Goal: Task Accomplishment & Management: Manage account settings

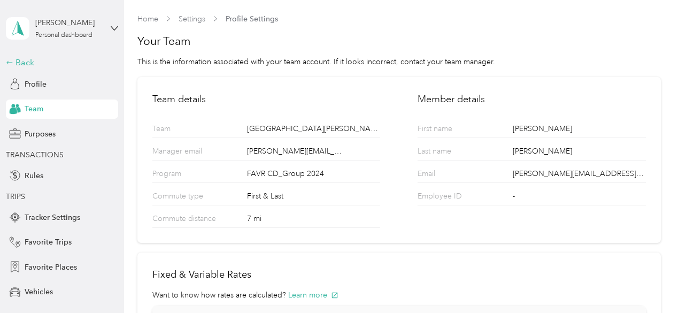
click at [30, 64] on div "Back" at bounding box center [59, 62] width 107 height 13
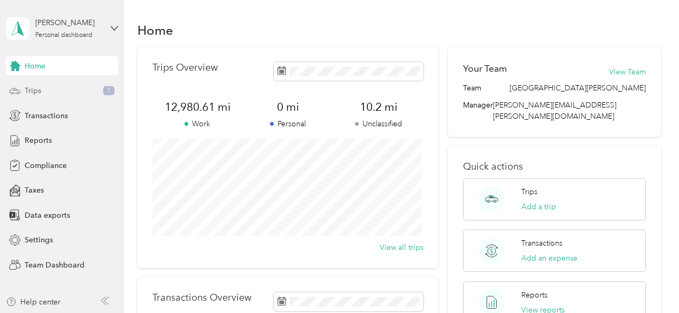
click at [36, 93] on span "Trips" at bounding box center [33, 90] width 17 height 11
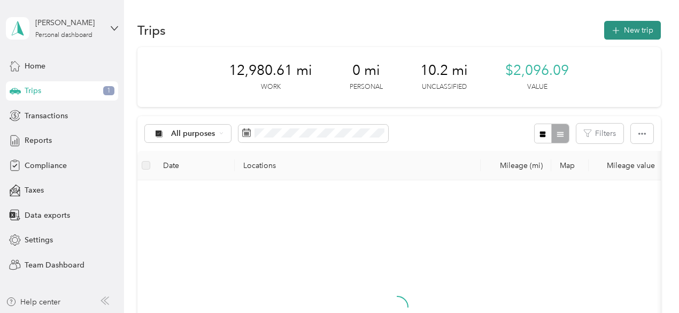
click at [620, 25] on button "New trip" at bounding box center [632, 30] width 57 height 19
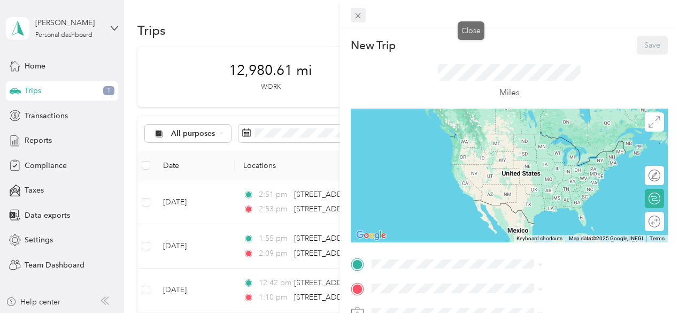
click at [363, 18] on icon at bounding box center [357, 15] width 9 height 9
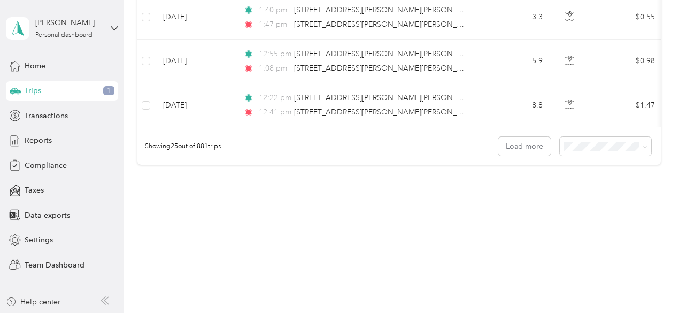
scroll to position [1155, 0]
click at [643, 147] on icon at bounding box center [644, 147] width 3 height 2
click at [586, 187] on li "50 per load" at bounding box center [602, 184] width 91 height 19
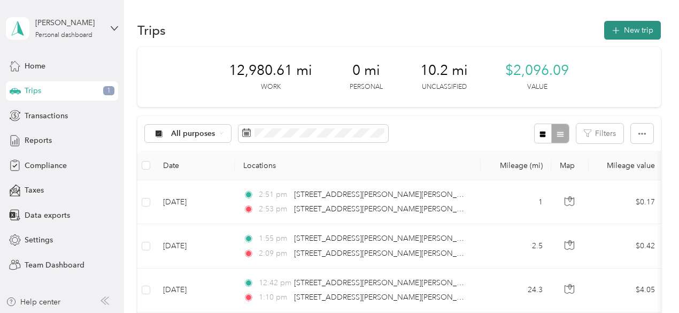
click at [615, 28] on icon "button" at bounding box center [616, 31] width 12 height 12
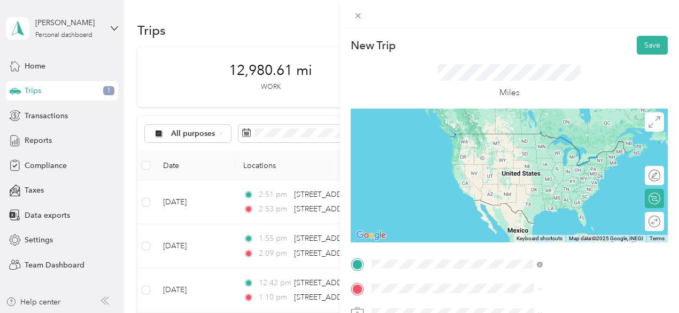
click at [547, 137] on span "6415 Rolling Hills Drive Fort Wayne, Indiana 46804, United States" at bounding box center [578, 138] width 147 height 19
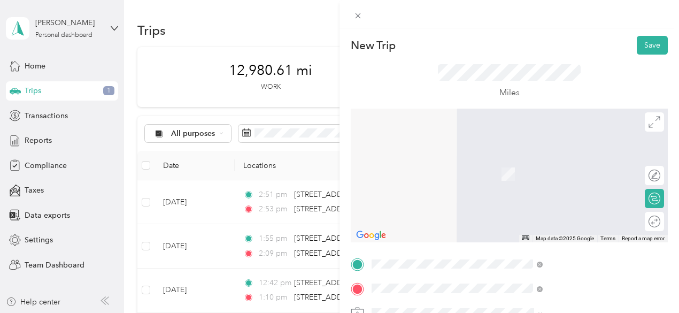
click at [551, 172] on li "1150 Husky Trail Warsaw, Indiana 46582, United States" at bounding box center [570, 172] width 179 height 49
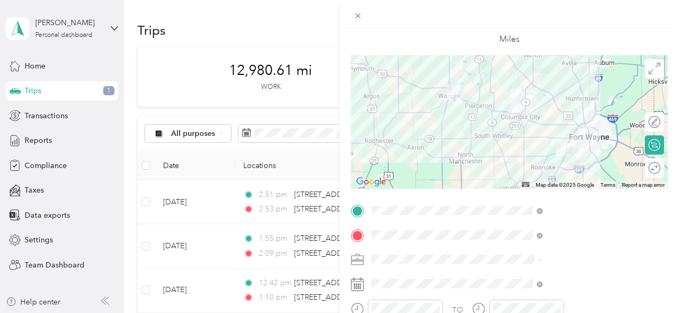
scroll to position [107, 0]
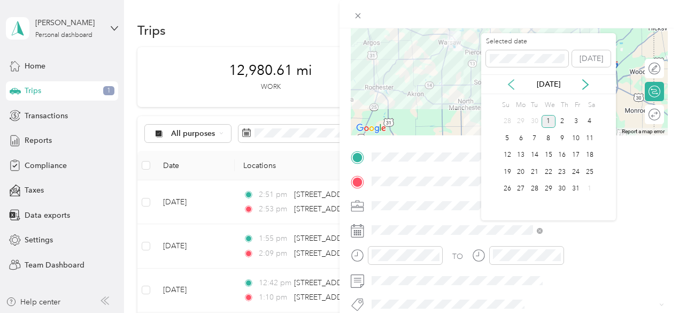
click at [512, 87] on icon at bounding box center [511, 85] width 5 height 10
click at [578, 135] on div "12" at bounding box center [576, 138] width 14 height 13
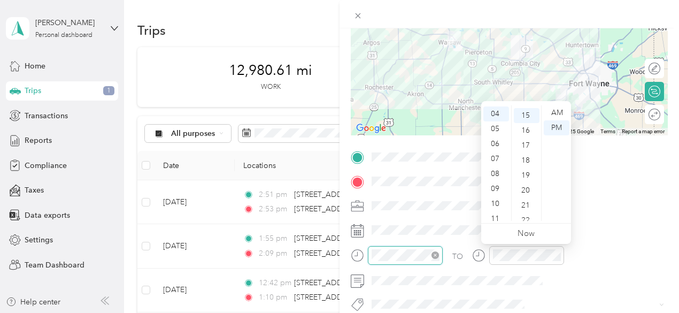
scroll to position [225, 0]
click at [494, 142] on div "06" at bounding box center [496, 142] width 26 height 15
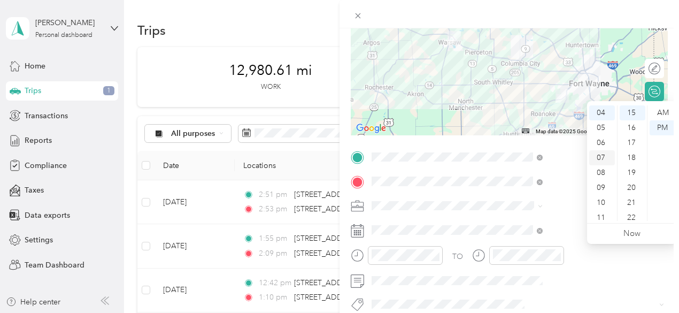
click at [604, 160] on div "07" at bounding box center [602, 157] width 26 height 15
click at [631, 112] on div "00" at bounding box center [633, 112] width 26 height 15
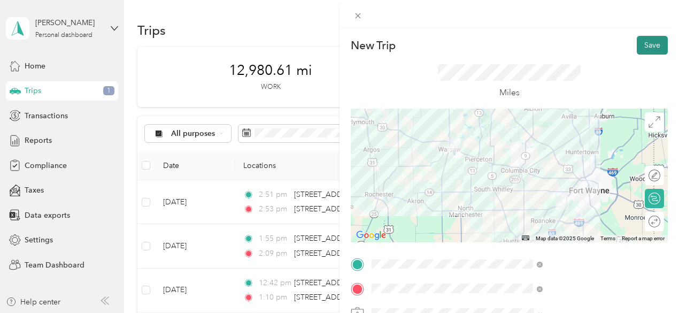
click at [651, 47] on button "Save" at bounding box center [652, 45] width 31 height 19
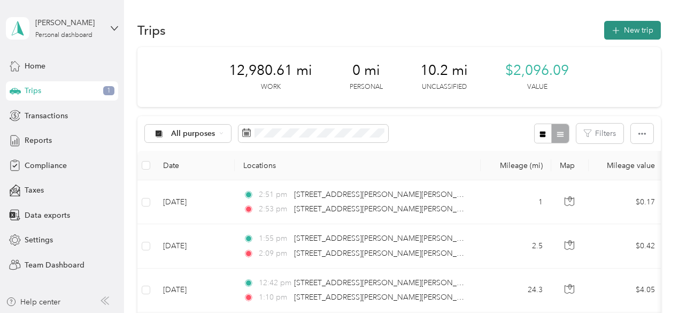
click at [621, 26] on button "New trip" at bounding box center [632, 30] width 57 height 19
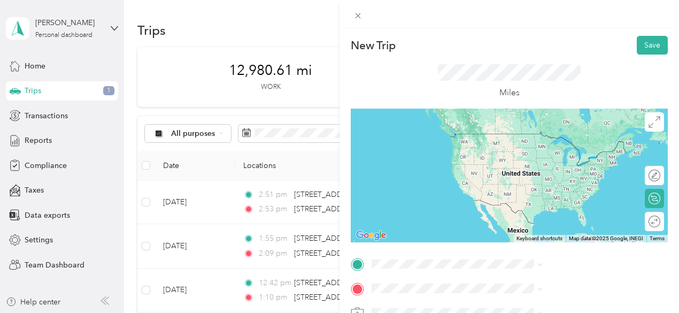
click at [568, 142] on span "1150 Husky Trail Warsaw, Indiana 46582, United States" at bounding box center [578, 143] width 147 height 37
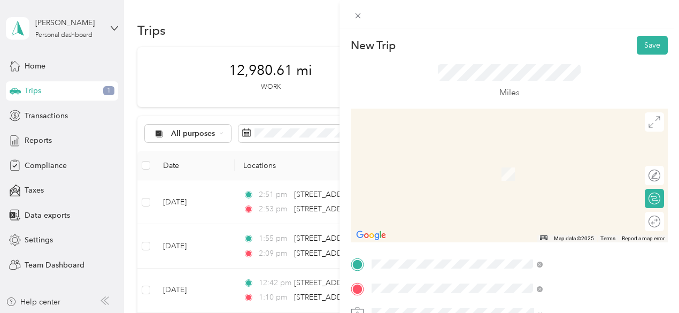
click at [551, 161] on span "2501 Walton Boulevard Warsaw, Indiana 46582, United States" at bounding box center [578, 162] width 147 height 19
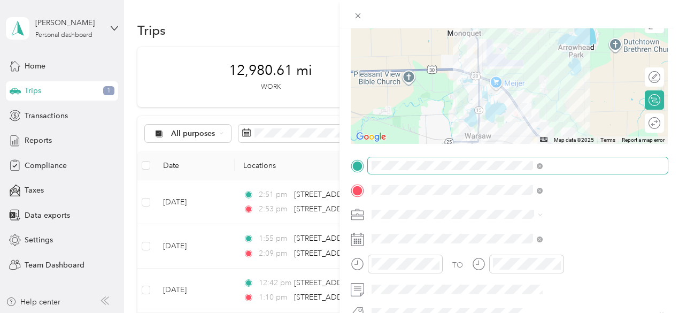
scroll to position [107, 0]
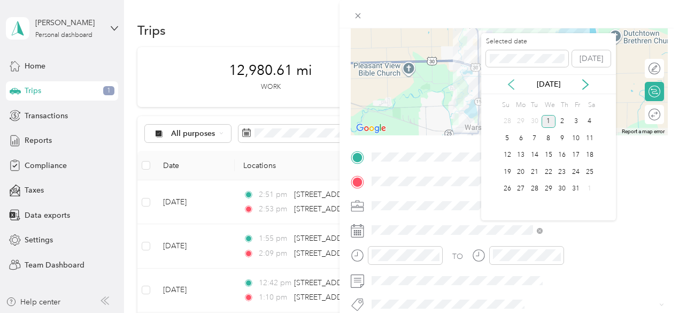
click at [511, 84] on icon at bounding box center [511, 84] width 11 height 11
click at [576, 140] on div "12" at bounding box center [576, 138] width 14 height 13
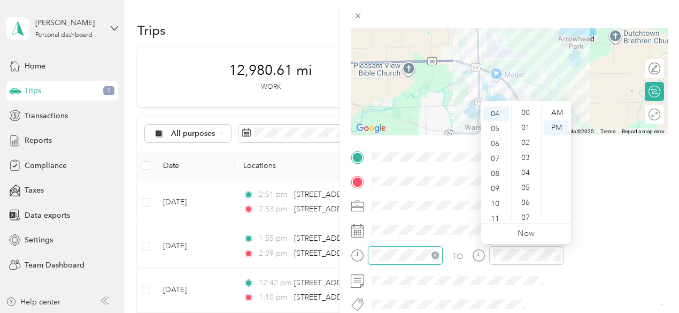
scroll to position [255, 0]
click at [493, 159] on div "07" at bounding box center [496, 157] width 26 height 15
click at [554, 116] on div "AM" at bounding box center [557, 112] width 26 height 15
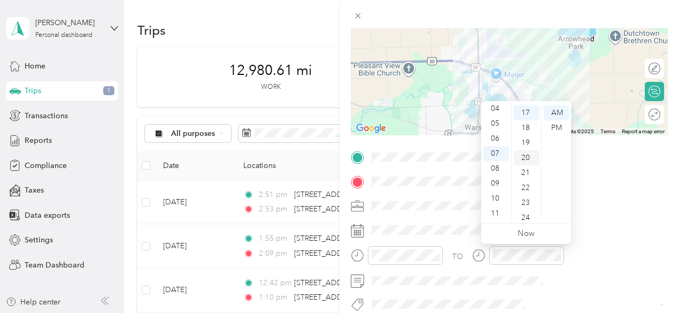
click at [522, 156] on div "20" at bounding box center [527, 157] width 26 height 15
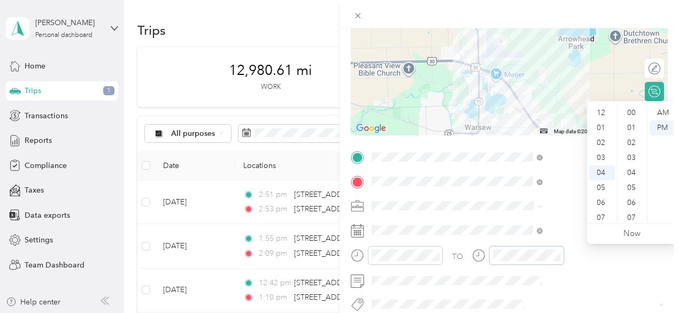
scroll to position [255, 0]
click at [607, 158] on div "07" at bounding box center [602, 157] width 26 height 15
click at [666, 112] on div "AM" at bounding box center [663, 112] width 26 height 15
click at [640, 203] on div "30" at bounding box center [633, 200] width 26 height 15
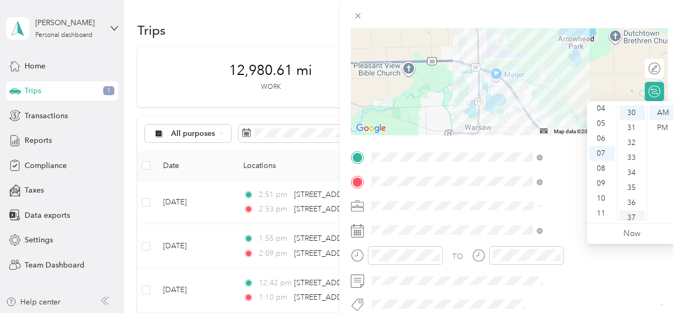
scroll to position [449, 0]
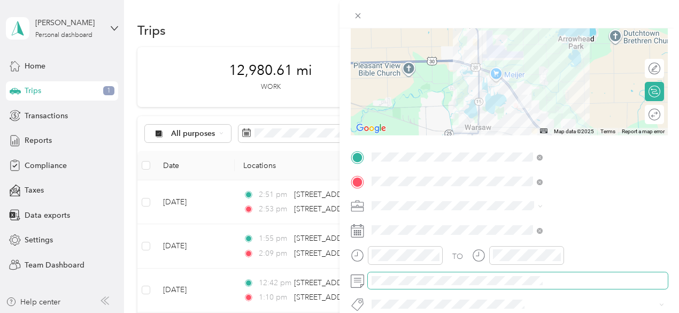
click at [591, 287] on span at bounding box center [518, 280] width 300 height 17
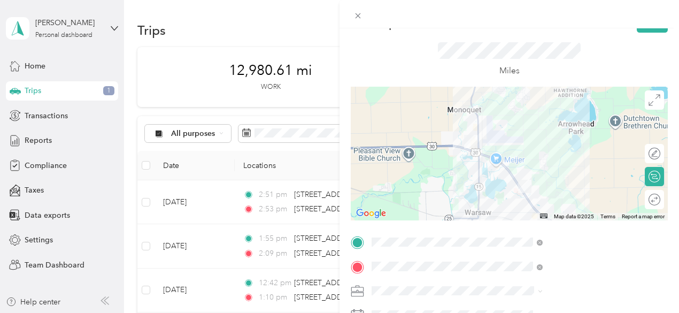
scroll to position [0, 0]
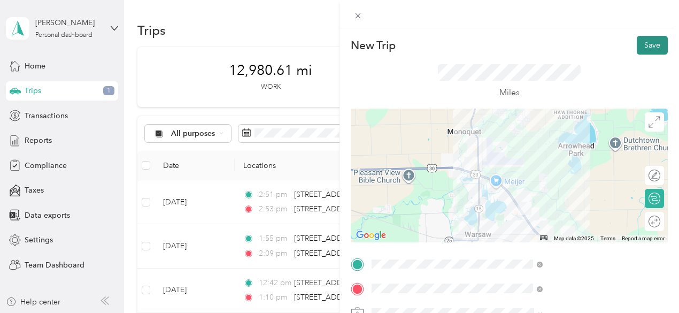
click at [649, 40] on button "Save" at bounding box center [652, 45] width 31 height 19
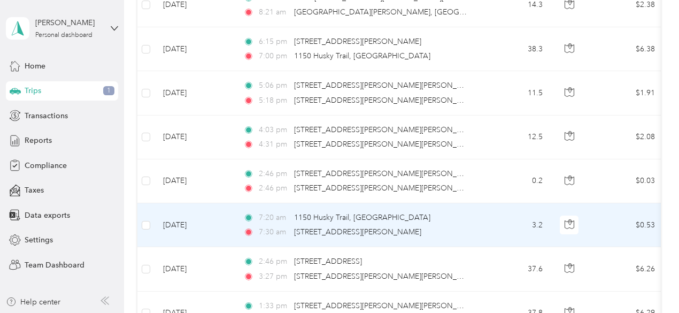
scroll to position [1551, 0]
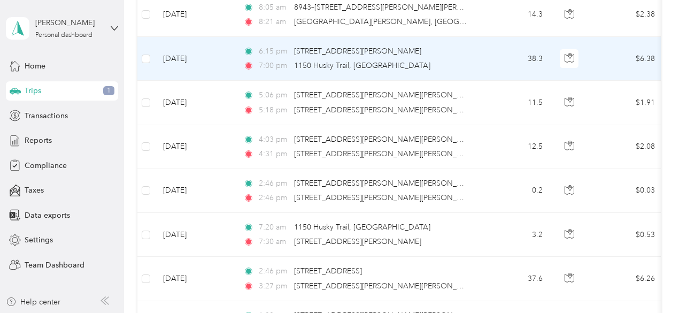
click at [180, 51] on td "[DATE]" at bounding box center [195, 59] width 80 height 44
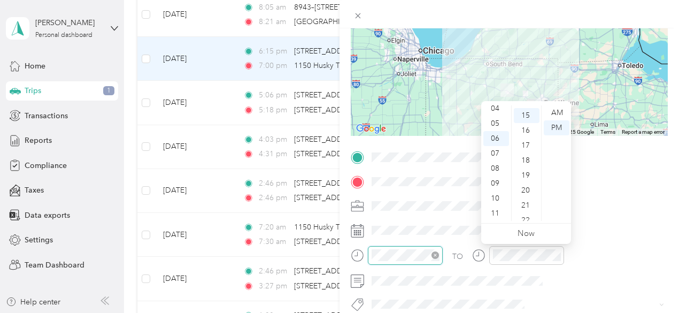
scroll to position [225, 0]
click at [561, 114] on div "AM" at bounding box center [557, 112] width 26 height 15
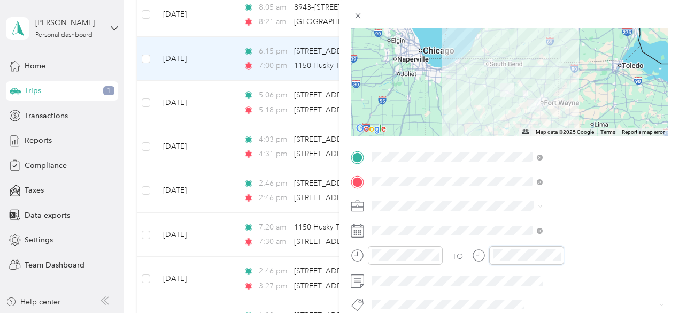
scroll to position [64, 0]
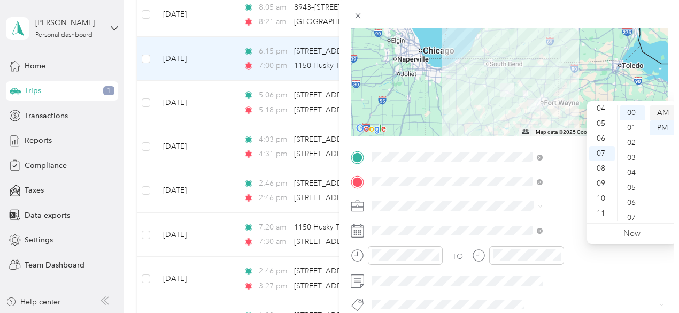
click at [665, 112] on div "AM" at bounding box center [663, 112] width 26 height 15
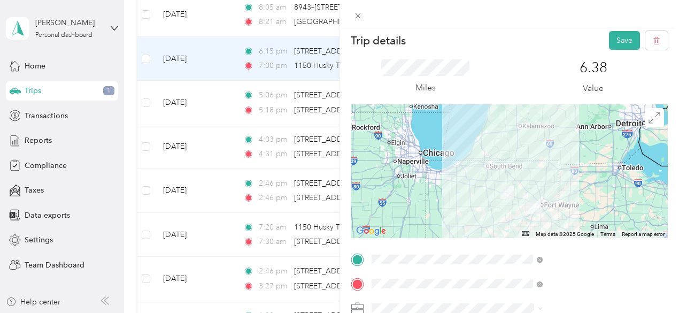
scroll to position [0, 0]
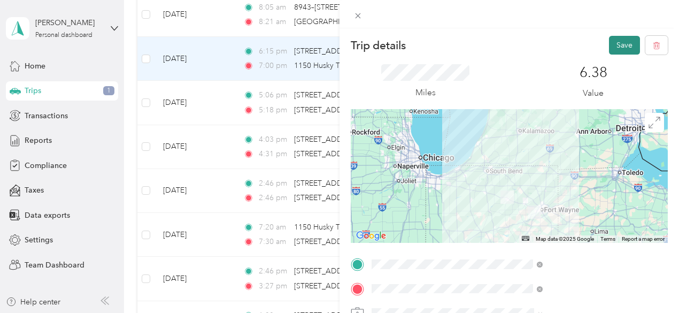
click at [619, 44] on button "Save" at bounding box center [624, 45] width 31 height 19
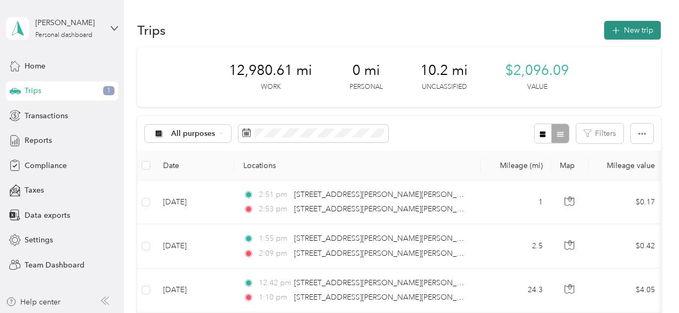
click at [655, 27] on button "New trip" at bounding box center [632, 30] width 57 height 19
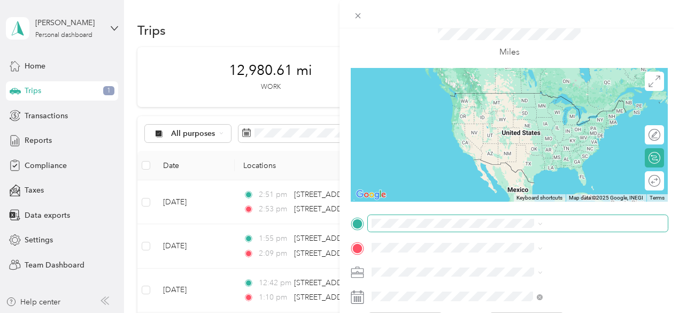
scroll to position [53, 0]
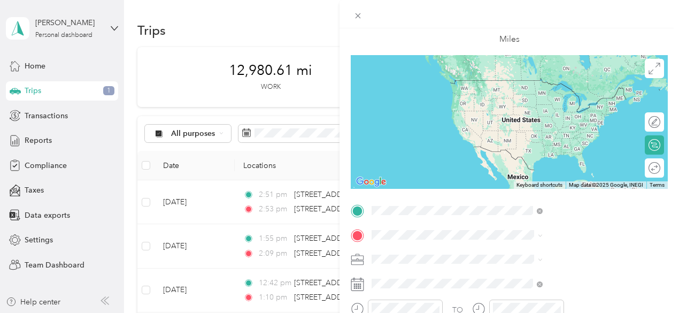
click at [597, 81] on span "2501 Walton Boulevard Warsaw, Indiana 46582, United States" at bounding box center [578, 84] width 147 height 19
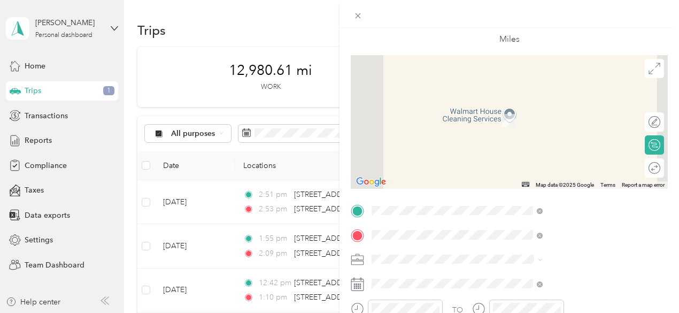
click at [516, 105] on span "4001 South Wayne Avenue Fort Wayne, Indiana 46807, United States" at bounding box center [578, 109] width 147 height 19
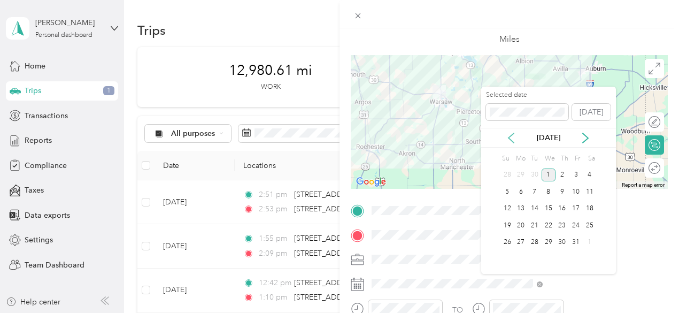
click at [512, 137] on icon at bounding box center [511, 138] width 11 height 11
click at [574, 193] on div "12" at bounding box center [576, 191] width 14 height 13
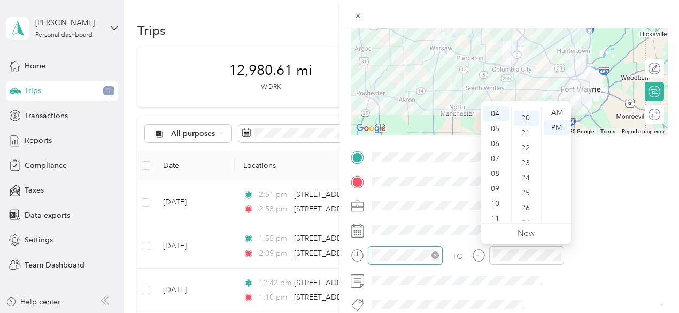
scroll to position [299, 0]
click at [558, 110] on div "AM" at bounding box center [557, 112] width 26 height 15
click at [498, 174] on div "08" at bounding box center [496, 172] width 26 height 15
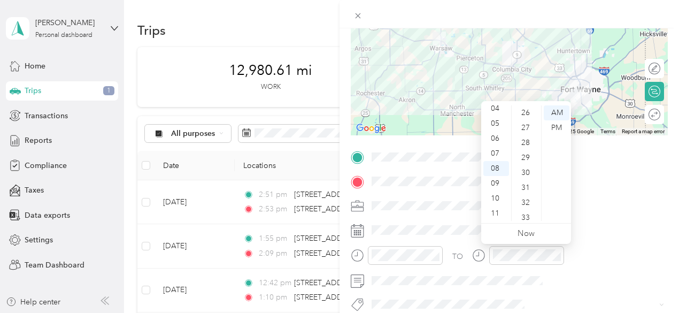
scroll to position [406, 0]
click at [528, 159] on div "30" at bounding box center [527, 155] width 26 height 15
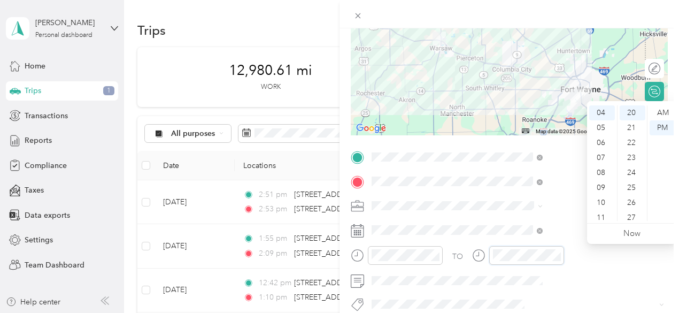
scroll to position [299, 0]
click at [605, 203] on div "10" at bounding box center [602, 202] width 26 height 15
click at [634, 157] on div "30" at bounding box center [633, 155] width 26 height 15
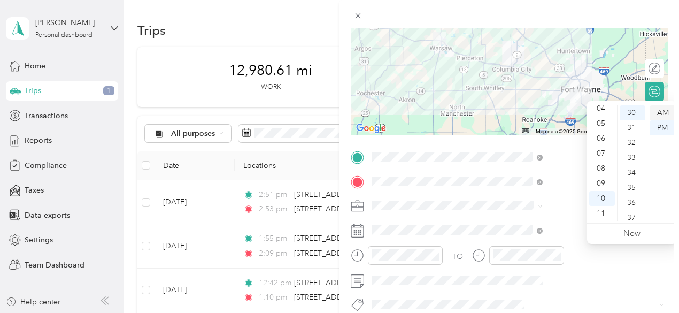
click at [660, 116] on div "AM" at bounding box center [663, 112] width 26 height 15
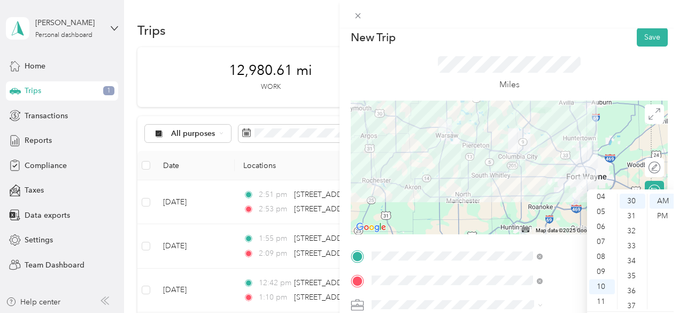
scroll to position [0, 0]
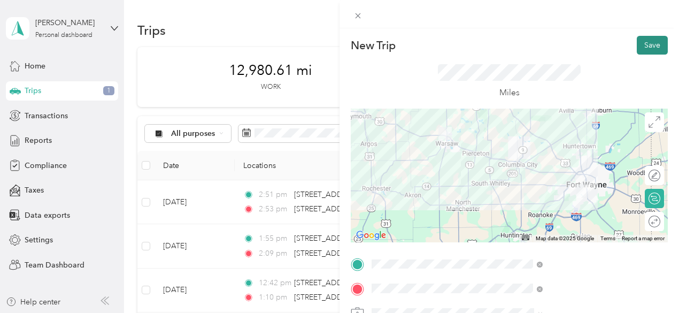
click at [649, 47] on button "Save" at bounding box center [652, 45] width 31 height 19
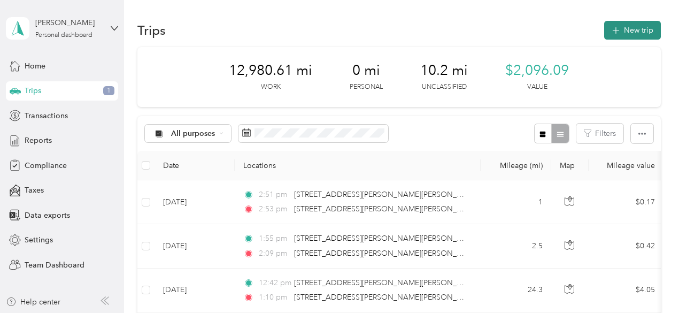
click at [633, 33] on button "New trip" at bounding box center [632, 30] width 57 height 19
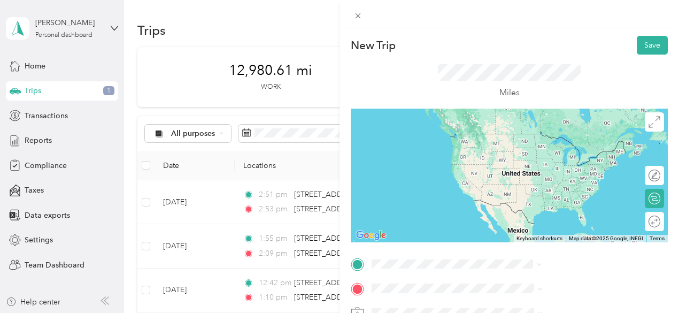
click at [551, 131] on span "4001 South Wayne Avenue Fort Wayne, Indiana 46807, United States" at bounding box center [578, 138] width 147 height 19
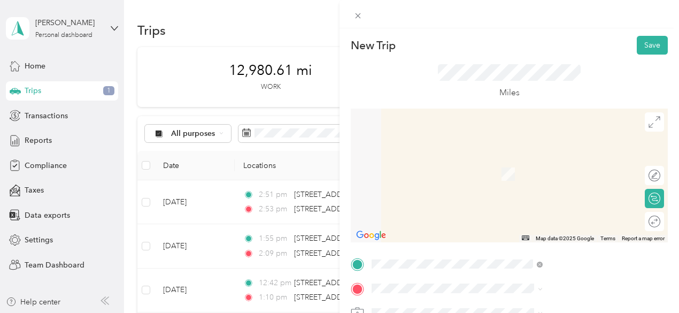
click at [531, 170] on li "1670 Magnavox Way Fort Wayne, Indiana 46804, United States" at bounding box center [570, 160] width 179 height 30
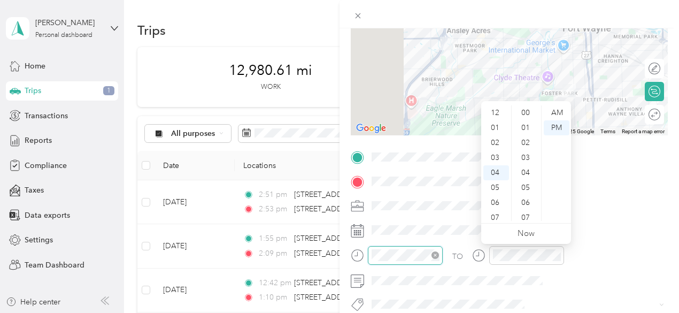
scroll to position [60, 0]
click at [495, 215] on div "11" at bounding box center [496, 217] width 26 height 15
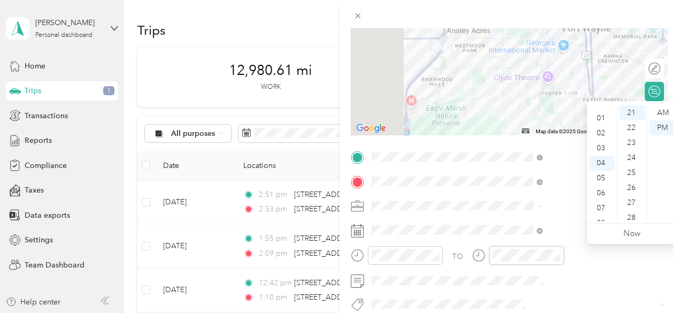
scroll to position [0, 0]
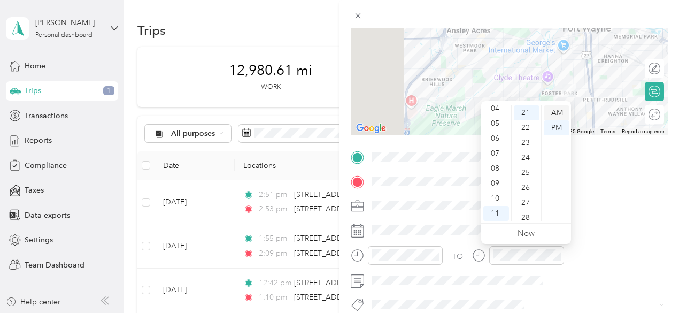
click at [557, 118] on div "AM" at bounding box center [557, 112] width 26 height 15
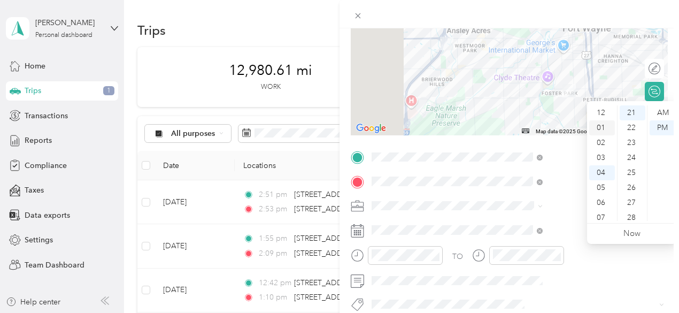
click at [604, 125] on div "01" at bounding box center [602, 127] width 26 height 15
click at [668, 109] on div "AM" at bounding box center [663, 112] width 26 height 15
click at [669, 128] on div "PM" at bounding box center [663, 127] width 26 height 15
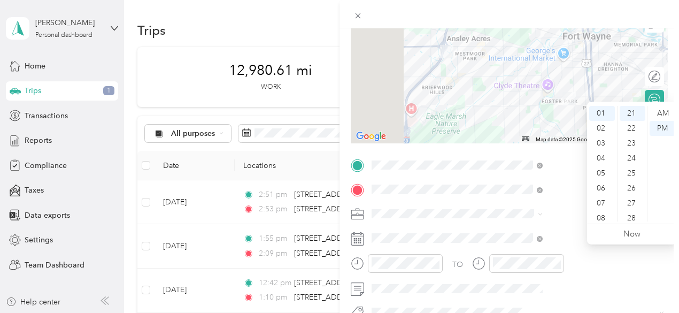
scroll to position [107, 0]
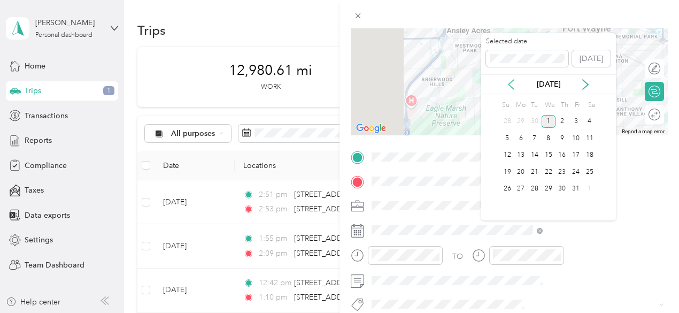
click at [511, 82] on icon at bounding box center [511, 85] width 5 height 10
click at [574, 139] on div "12" at bounding box center [576, 138] width 14 height 13
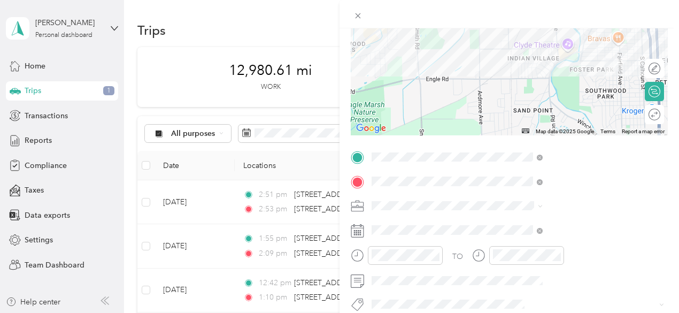
scroll to position [0, 0]
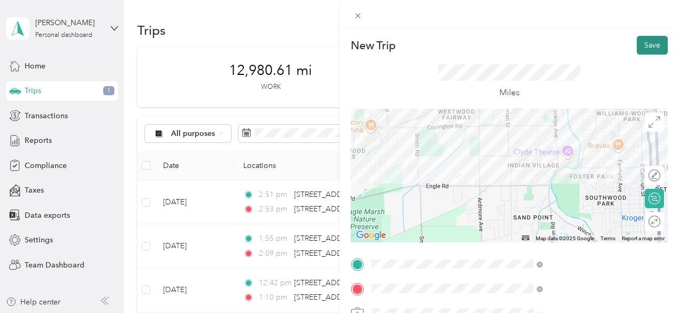
click at [648, 51] on button "Save" at bounding box center [652, 45] width 31 height 19
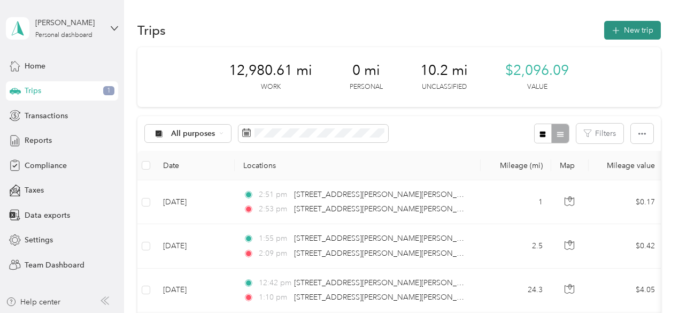
click at [627, 28] on button "New trip" at bounding box center [632, 30] width 57 height 19
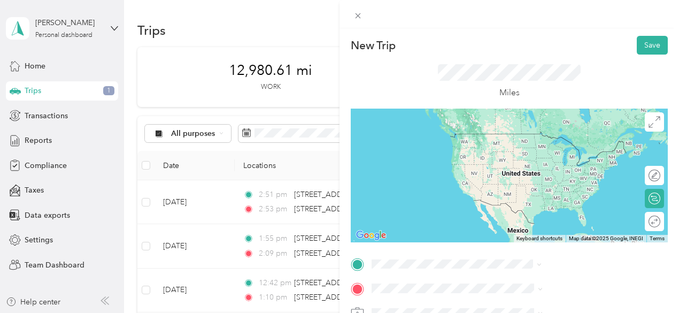
click at [545, 144] on span "1670 Magnavox Way Fort Wayne, Indiana 46804, United States" at bounding box center [578, 138] width 147 height 19
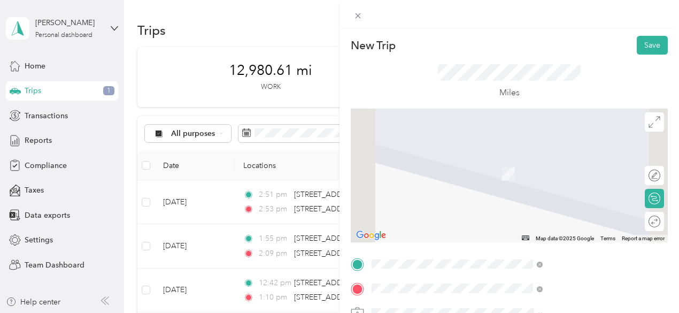
click at [536, 162] on span "3676 North Wells Street Fort Wayne, Indiana 46808, United States" at bounding box center [578, 162] width 147 height 19
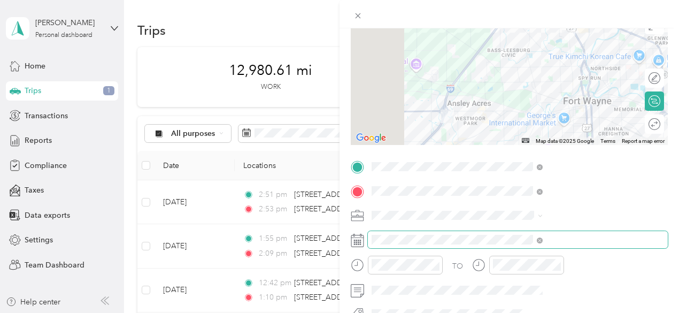
scroll to position [160, 0]
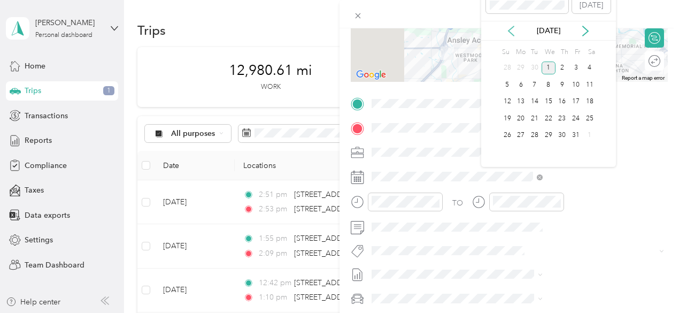
click at [514, 32] on icon at bounding box center [511, 31] width 11 height 11
click at [573, 84] on div "12" at bounding box center [576, 84] width 14 height 13
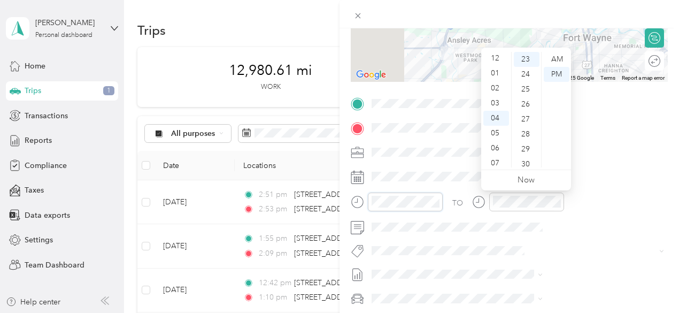
scroll to position [0, 0]
click at [497, 90] on div "02" at bounding box center [496, 89] width 26 height 15
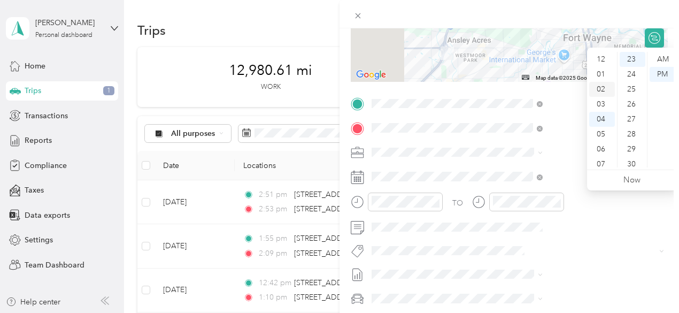
click at [602, 91] on div "02" at bounding box center [602, 89] width 26 height 15
click at [632, 164] on div "30" at bounding box center [633, 164] width 26 height 15
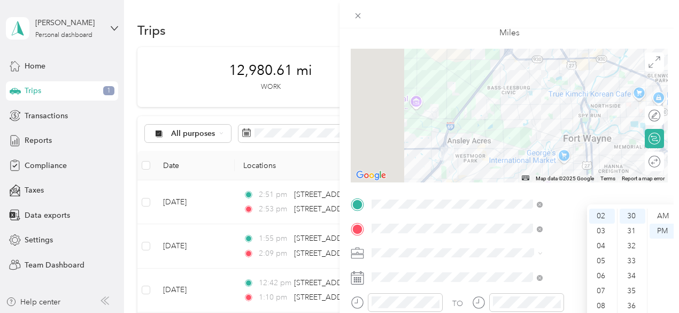
scroll to position [0, 0]
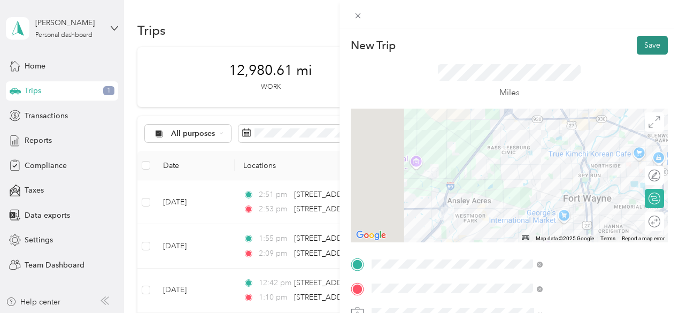
click at [642, 46] on button "Save" at bounding box center [652, 45] width 31 height 19
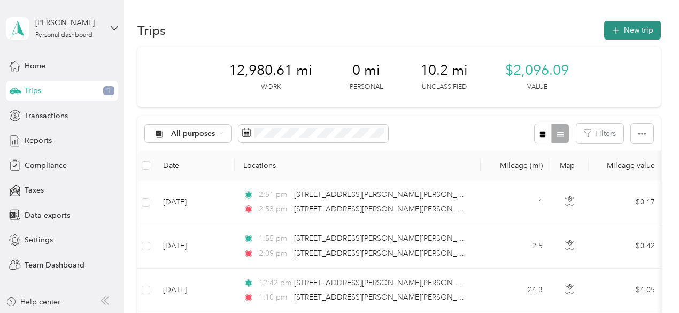
click at [619, 27] on button "New trip" at bounding box center [632, 30] width 57 height 19
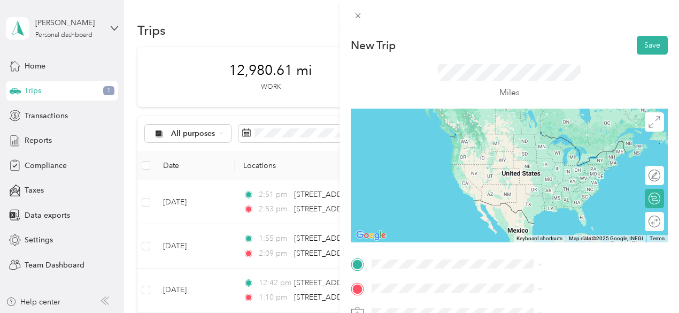
click at [584, 139] on span "3676 North Wells Street Fort Wayne, Indiana 46808, United States" at bounding box center [578, 137] width 147 height 19
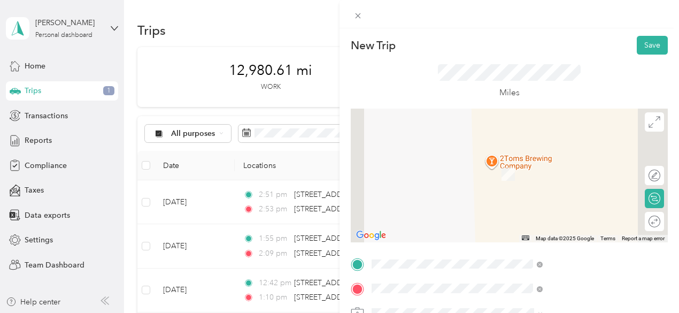
click at [549, 158] on span "5701 Maplecrest Road Fort Wayne, Indiana 46835, United States" at bounding box center [578, 162] width 147 height 19
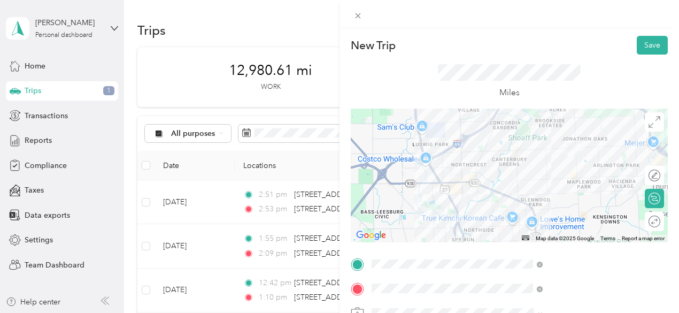
scroll to position [107, 0]
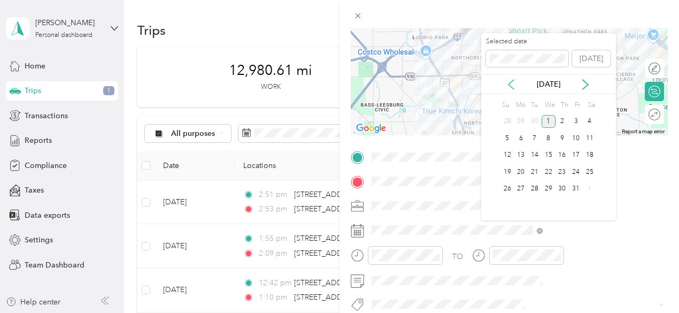
click at [513, 85] on icon at bounding box center [511, 84] width 11 height 11
click at [572, 140] on div "12" at bounding box center [576, 138] width 14 height 13
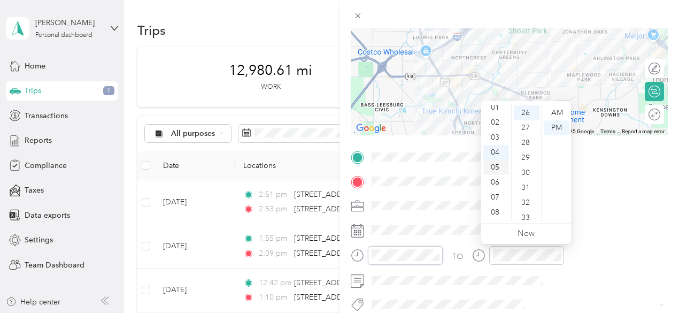
scroll to position [6, 0]
click at [500, 136] on div "02" at bounding box center [496, 136] width 26 height 15
click at [527, 141] on div "35" at bounding box center [527, 140] width 26 height 15
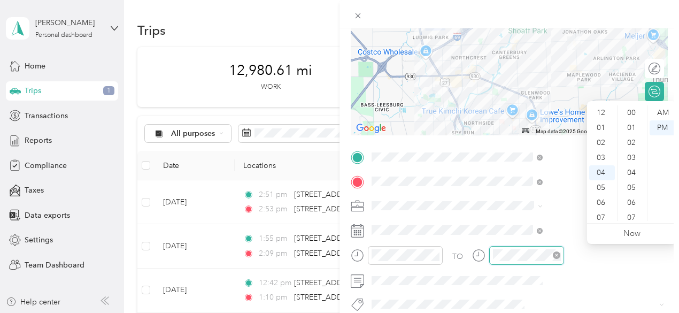
scroll to position [389, 0]
click at [606, 150] on div "03" at bounding box center [602, 151] width 26 height 15
click at [635, 115] on div "00" at bounding box center [633, 112] width 26 height 15
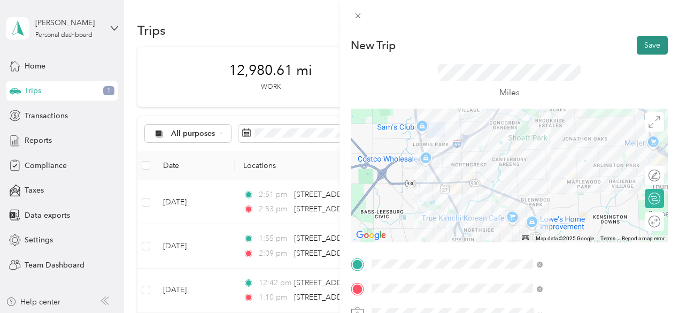
click at [643, 43] on button "Save" at bounding box center [652, 45] width 31 height 19
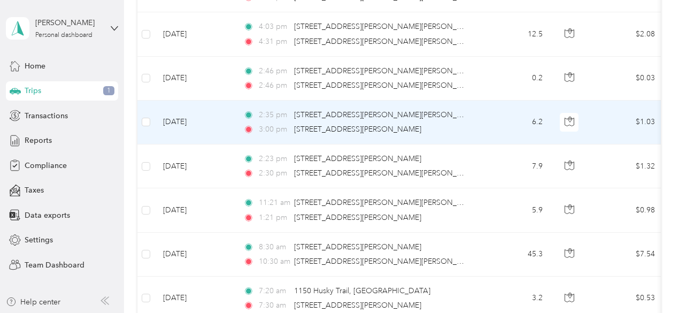
scroll to position [1604, 0]
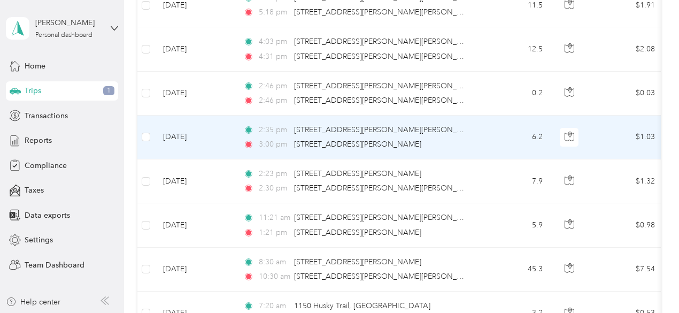
click at [180, 135] on td "[DATE]" at bounding box center [195, 138] width 80 height 44
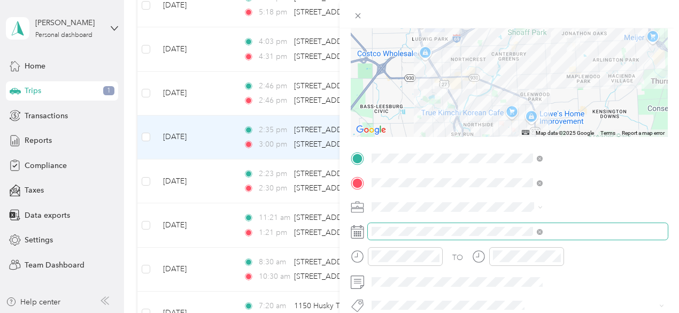
scroll to position [107, 0]
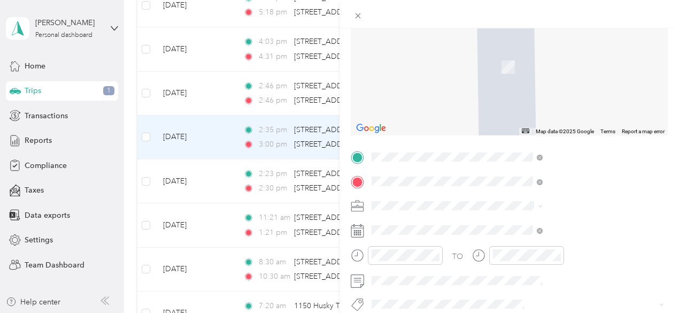
click at [583, 60] on span "6033 Maplecrest Road Fort Wayne, Indiana 46835, United States" at bounding box center [578, 67] width 147 height 19
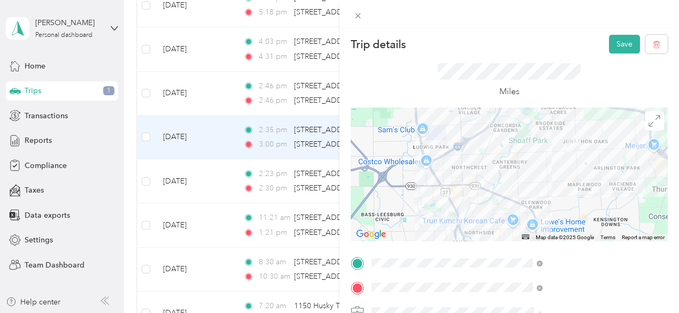
scroll to position [0, 0]
click at [620, 43] on button "Save" at bounding box center [624, 45] width 31 height 19
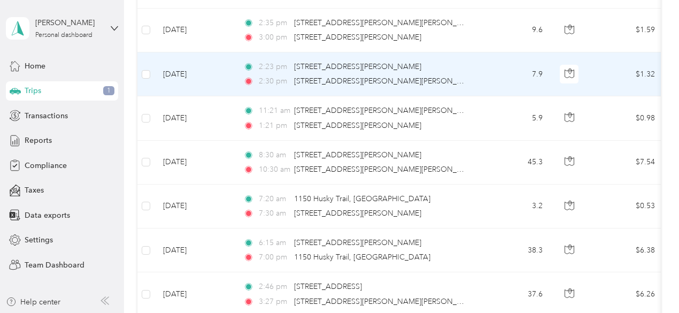
scroll to position [1658, 0]
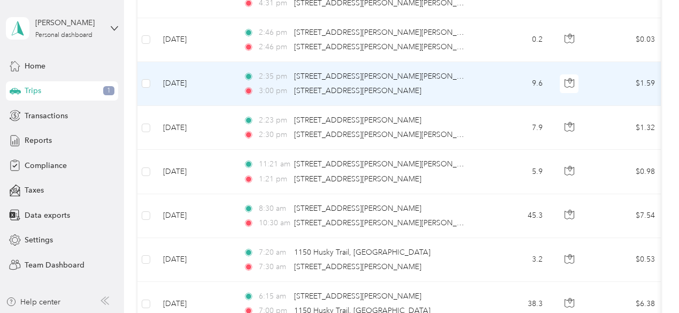
click at [199, 76] on td "[DATE]" at bounding box center [195, 84] width 80 height 44
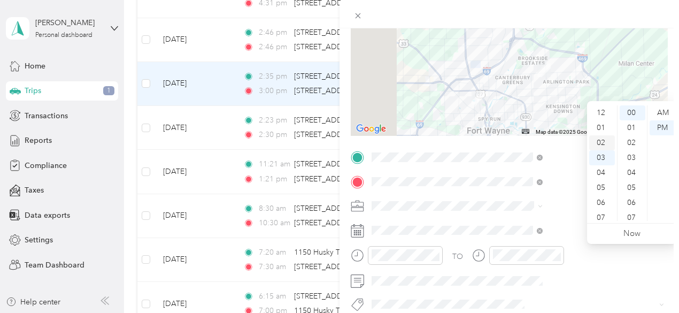
click at [601, 143] on div "02" at bounding box center [602, 142] width 26 height 15
click at [637, 144] on div "45" at bounding box center [633, 144] width 26 height 15
click at [599, 144] on div "02" at bounding box center [602, 142] width 26 height 15
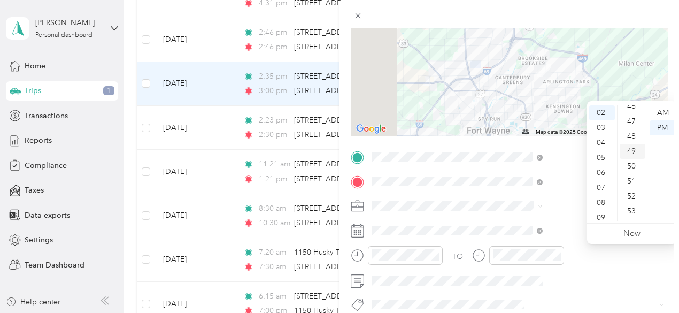
scroll to position [642, 0]
click at [635, 145] on div "45" at bounding box center [633, 144] width 26 height 15
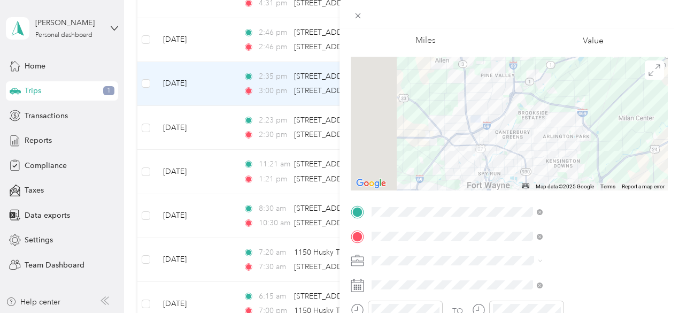
scroll to position [0, 0]
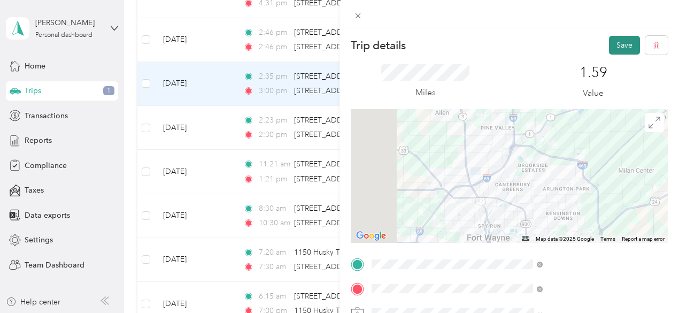
click at [614, 42] on button "Save" at bounding box center [624, 45] width 31 height 19
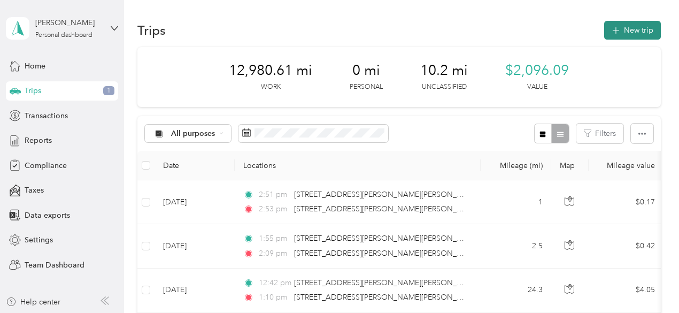
click at [628, 33] on button "New trip" at bounding box center [632, 30] width 57 height 19
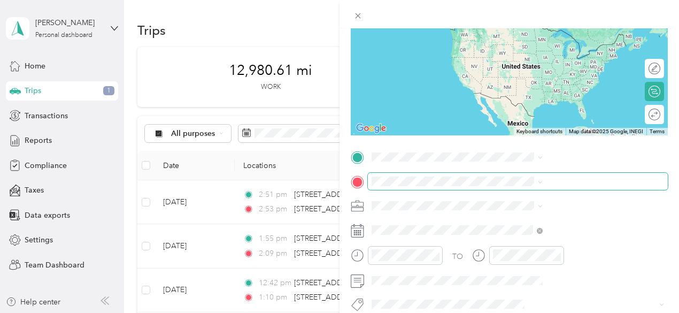
scroll to position [214, 0]
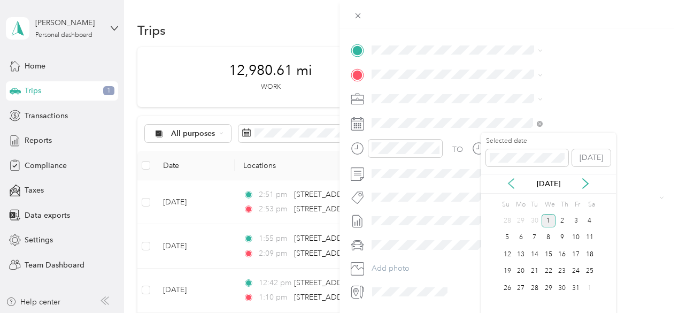
click at [512, 184] on icon at bounding box center [511, 183] width 11 height 11
click at [560, 239] on div "11" at bounding box center [563, 237] width 14 height 13
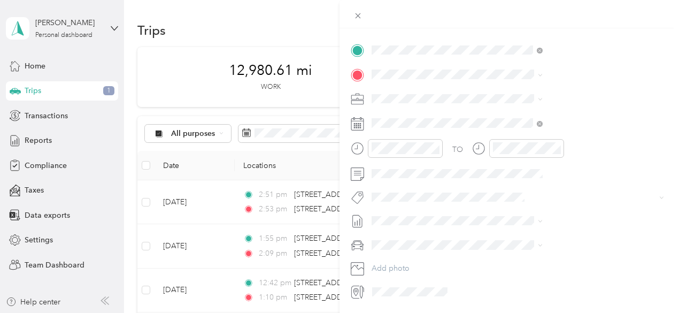
click at [581, 93] on span "6415 Rolling Hills Drive Fort Wayne, Indiana 46804, United States" at bounding box center [578, 93] width 147 height 19
click at [561, 120] on span "5701 Maplecrest Road Fort Wayne, Indiana 46835, United States" at bounding box center [578, 117] width 147 height 19
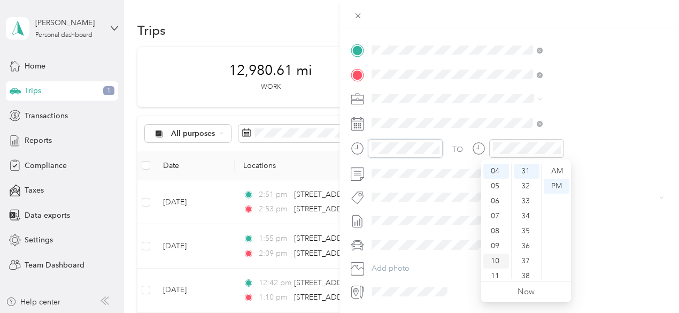
scroll to position [64, 0]
click at [498, 271] on div "11" at bounding box center [496, 271] width 26 height 15
click at [553, 172] on div "AM" at bounding box center [557, 171] width 26 height 15
click at [497, 173] on div "12" at bounding box center [496, 171] width 26 height 15
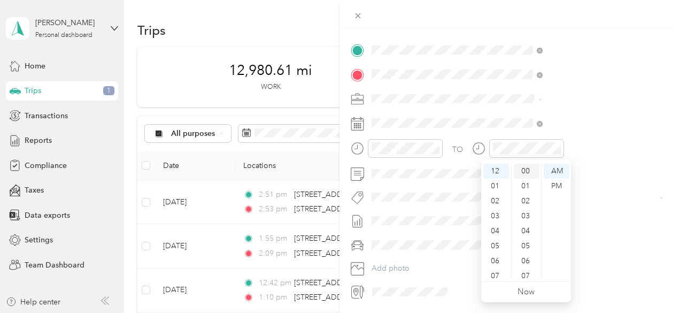
click at [526, 175] on div "00" at bounding box center [527, 171] width 26 height 15
click at [556, 187] on div "PM" at bounding box center [557, 186] width 26 height 15
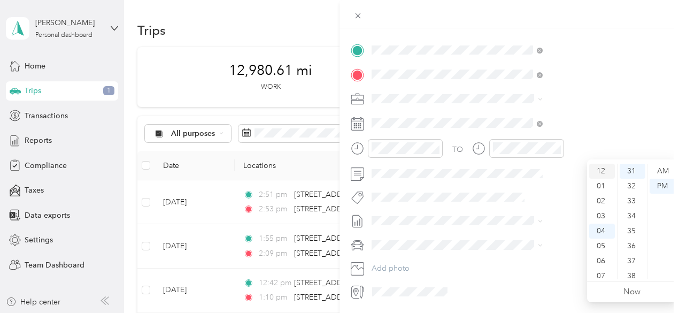
click at [603, 170] on div "12" at bounding box center [602, 171] width 26 height 15
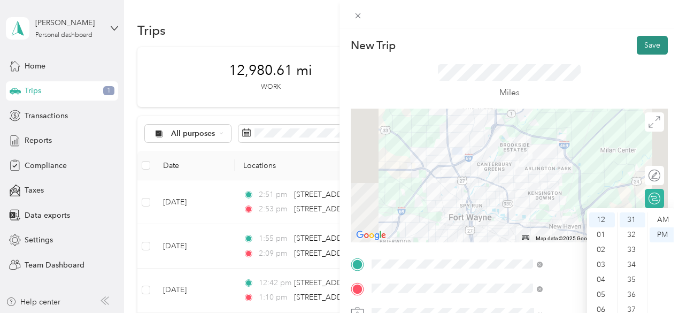
click at [637, 43] on button "Save" at bounding box center [652, 45] width 31 height 19
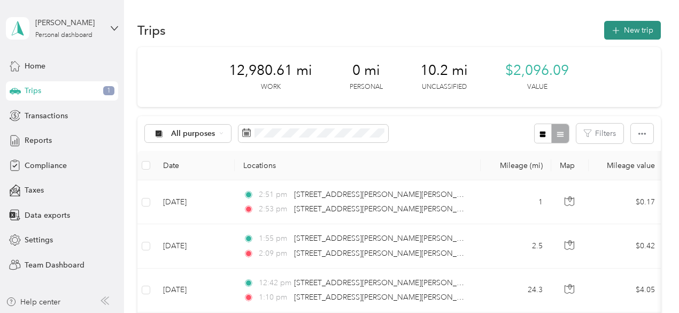
click at [621, 35] on button "New trip" at bounding box center [632, 30] width 57 height 19
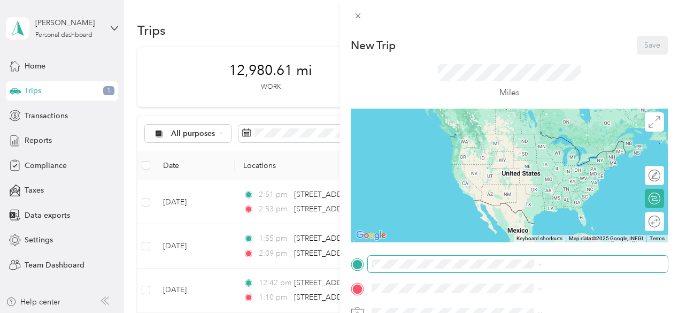
click at [508, 258] on span at bounding box center [518, 264] width 300 height 17
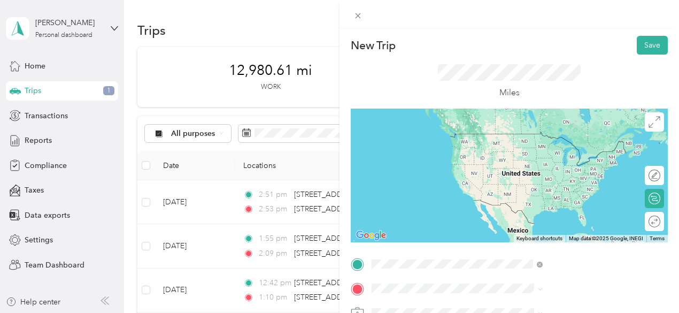
click at [558, 137] on span "5701 Maplecrest Road Fort Wayne, Indiana 46835, United States" at bounding box center [578, 138] width 147 height 19
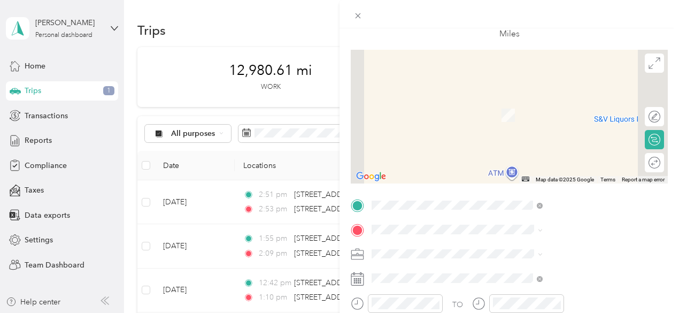
scroll to position [107, 0]
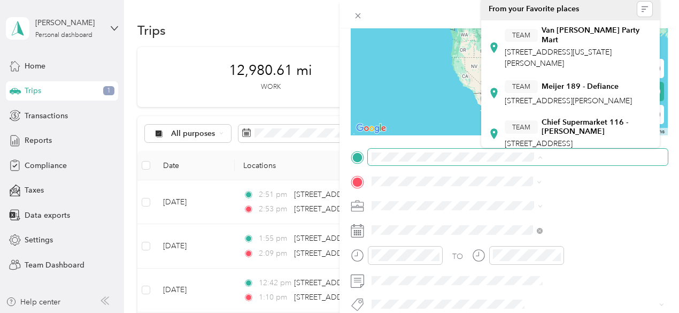
click at [554, 59] on span "5701 Maplecrest Road Fort Wayne, Indiana 46835, United States" at bounding box center [578, 56] width 147 height 19
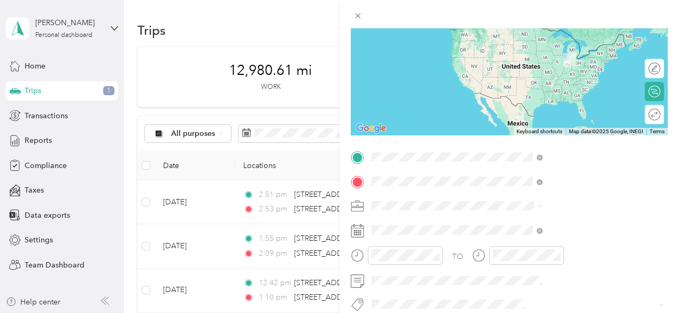
click at [553, 30] on span "2799 Maplecrest Road Fort Wayne, Indiana 46815, United States" at bounding box center [578, 31] width 147 height 19
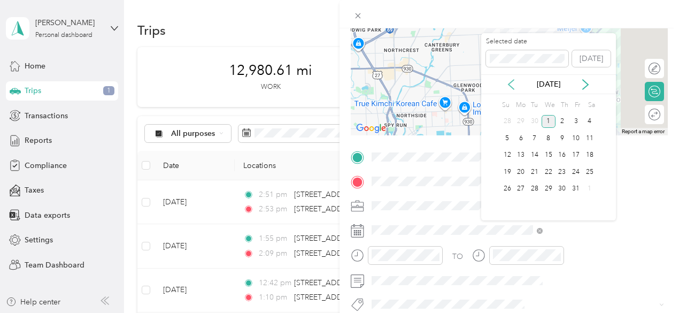
click at [509, 84] on icon at bounding box center [511, 85] width 5 height 10
click at [563, 138] on div "11" at bounding box center [563, 138] width 14 height 13
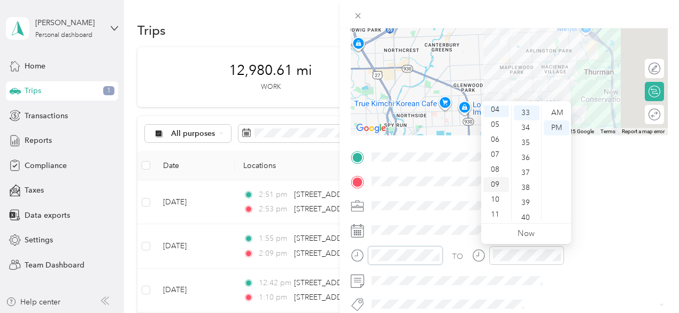
scroll to position [64, 0]
click at [498, 214] on div "11" at bounding box center [496, 213] width 26 height 15
click at [529, 116] on div "33" at bounding box center [527, 112] width 26 height 15
click at [558, 114] on div "AM" at bounding box center [557, 112] width 26 height 15
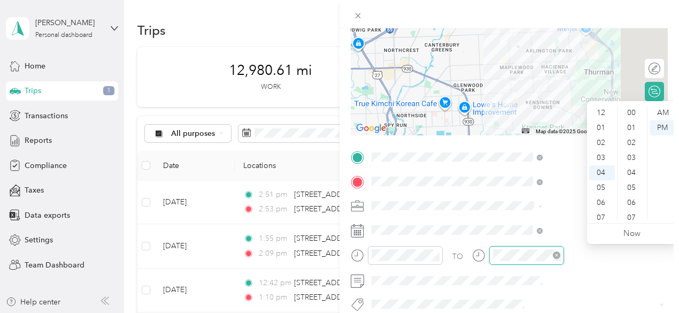
scroll to position [494, 0]
click at [602, 216] on div "11" at bounding box center [602, 217] width 26 height 15
click at [635, 201] on div "39" at bounding box center [633, 202] width 26 height 15
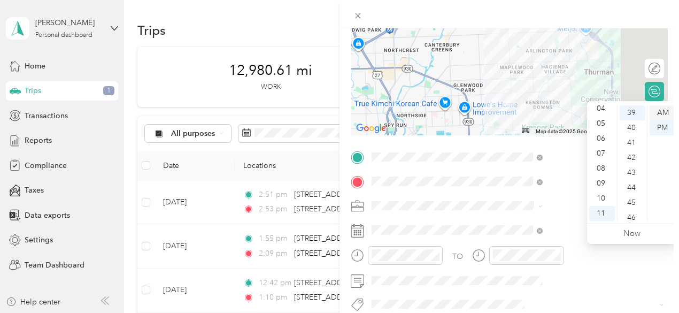
click at [662, 112] on div "AM" at bounding box center [663, 112] width 26 height 15
click at [580, 270] on div "TO" at bounding box center [509, 259] width 317 height 26
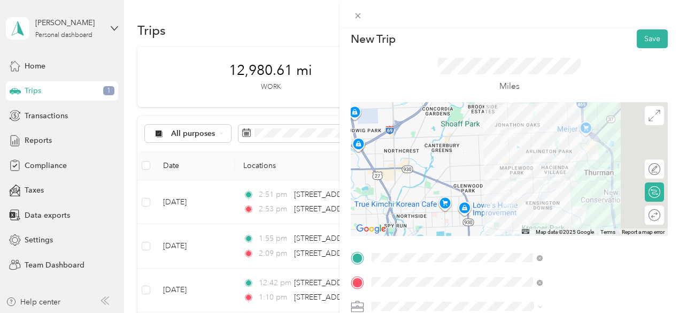
scroll to position [0, 0]
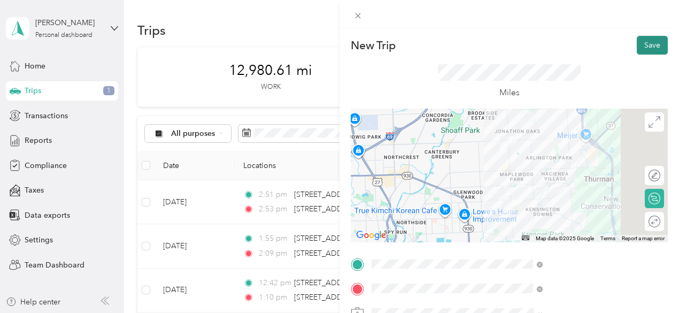
click at [650, 42] on button "Save" at bounding box center [652, 45] width 31 height 19
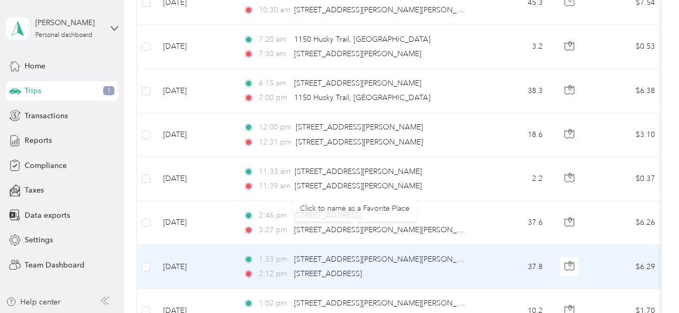
scroll to position [1872, 0]
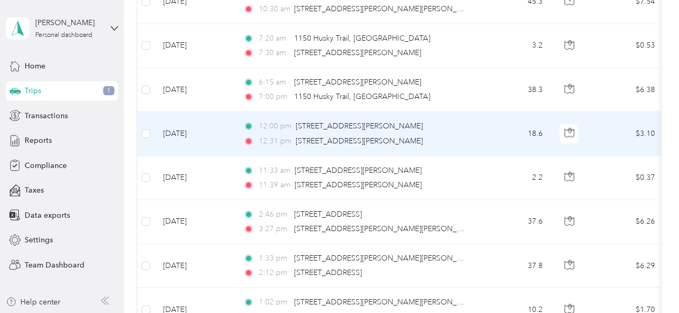
click at [206, 135] on td "[DATE]" at bounding box center [195, 134] width 80 height 44
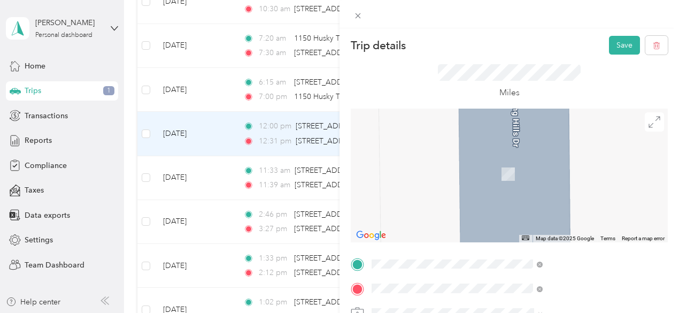
click at [544, 163] on span "2799 Maplecrest Road Fort Wayne, Indiana 46815, United States" at bounding box center [578, 162] width 147 height 19
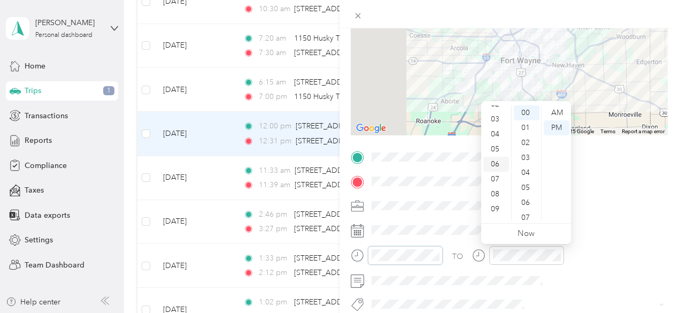
scroll to position [64, 0]
click at [501, 167] on div "08" at bounding box center [496, 168] width 26 height 15
click at [556, 108] on div "AM" at bounding box center [557, 112] width 26 height 15
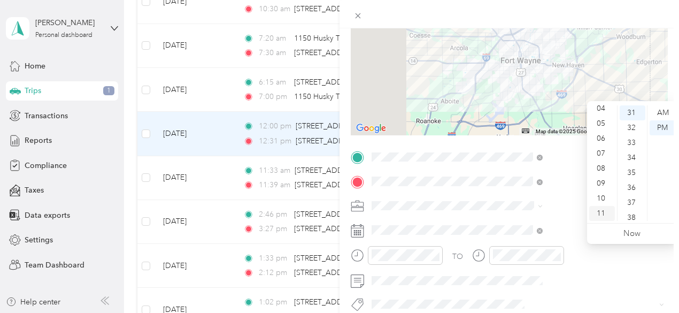
click at [604, 216] on div "11" at bounding box center [602, 213] width 26 height 15
click at [658, 113] on div "AM" at bounding box center [663, 112] width 26 height 15
click at [634, 119] on div "00" at bounding box center [633, 112] width 26 height 15
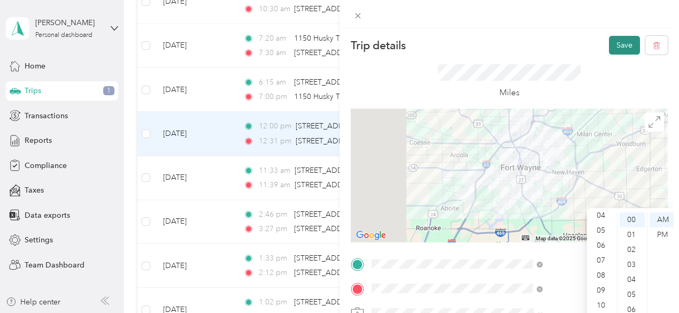
click at [609, 41] on button "Save" at bounding box center [624, 45] width 31 height 19
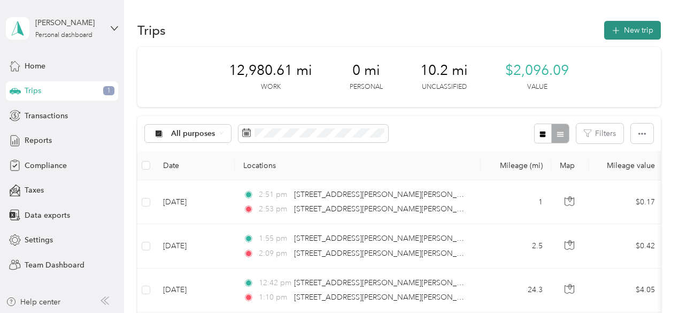
click at [622, 28] on button "New trip" at bounding box center [632, 30] width 57 height 19
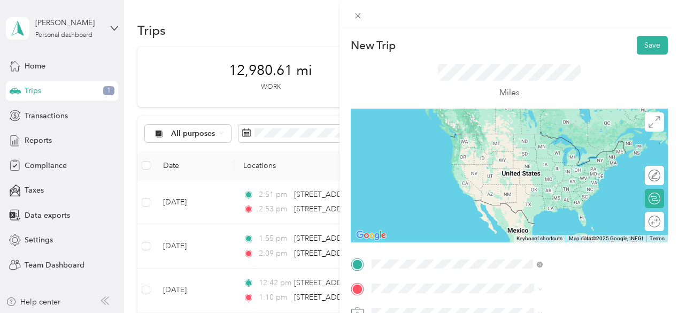
click at [566, 135] on span "6415 Rolling Hills Drive Fort Wayne, Indiana 46804, United States" at bounding box center [578, 138] width 147 height 19
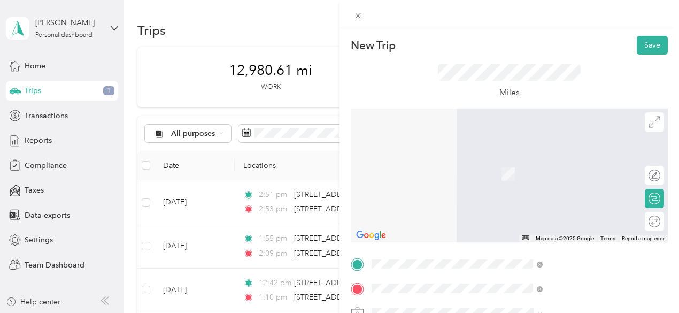
click at [588, 163] on span "1200 Lake City Highway Warsaw, Indiana 46580, United States" at bounding box center [558, 158] width 107 height 10
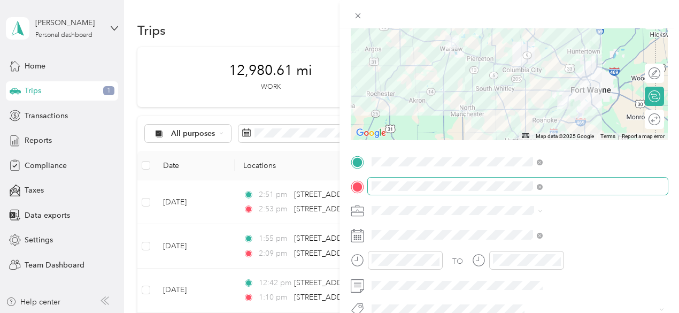
scroll to position [107, 0]
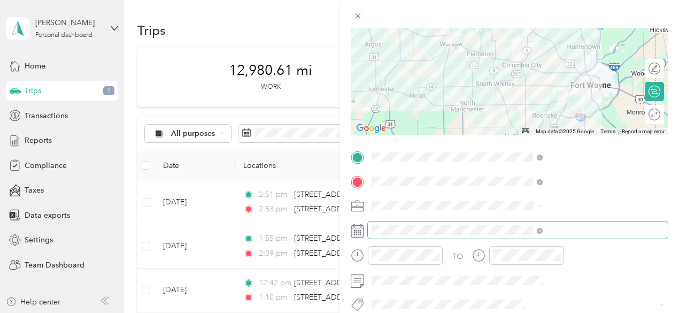
click at [541, 235] on span at bounding box center [518, 229] width 300 height 17
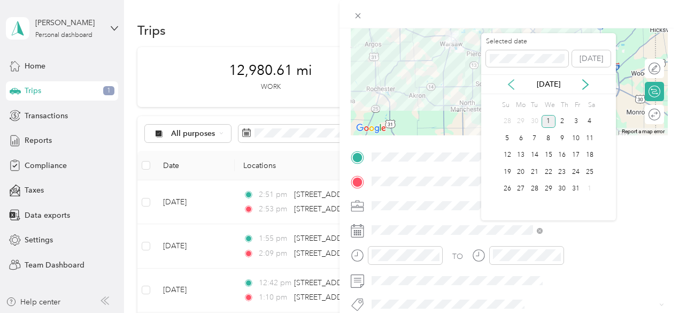
click at [509, 84] on icon at bounding box center [511, 85] width 5 height 10
click at [550, 137] on div "10" at bounding box center [549, 138] width 14 height 13
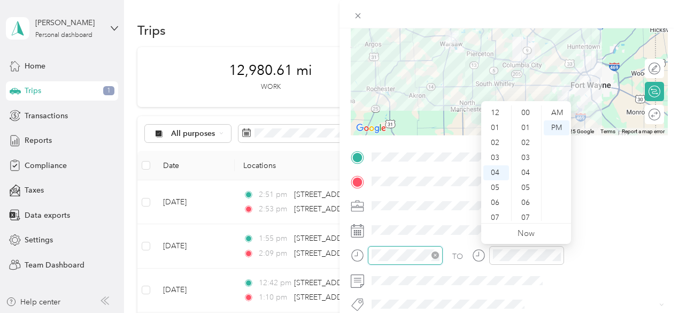
scroll to position [539, 0]
click at [497, 160] on div "07" at bounding box center [496, 157] width 26 height 15
click at [530, 114] on div "36" at bounding box center [527, 112] width 26 height 15
click at [553, 114] on div "AM" at bounding box center [557, 112] width 26 height 15
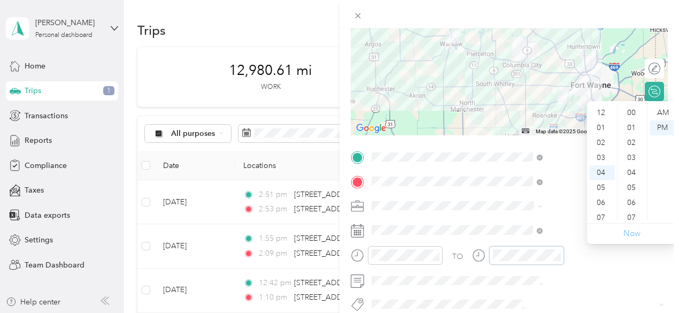
scroll to position [539, 0]
click at [603, 218] on div "11" at bounding box center [602, 217] width 26 height 15
click at [658, 111] on div "AM" at bounding box center [663, 112] width 26 height 15
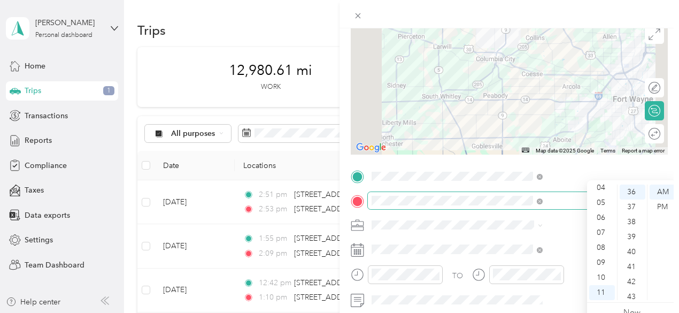
scroll to position [0, 0]
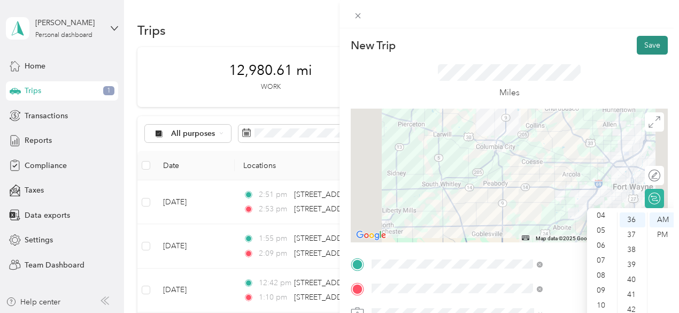
click at [638, 49] on button "Save" at bounding box center [652, 45] width 31 height 19
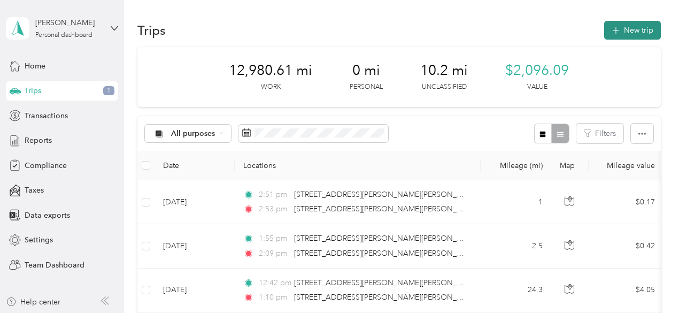
click at [635, 29] on button "New trip" at bounding box center [632, 30] width 57 height 19
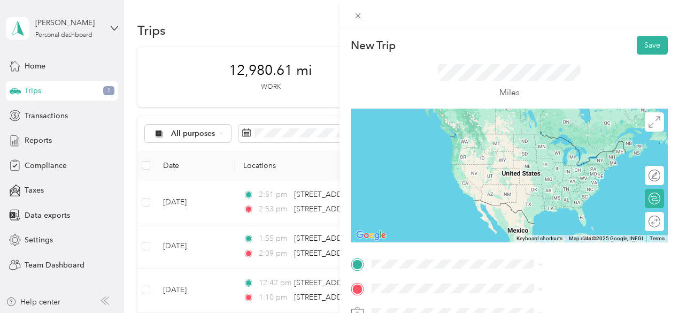
click at [586, 157] on span "1200 Lake City Highway Warsaw, Indiana 46580, United States" at bounding box center [558, 152] width 107 height 10
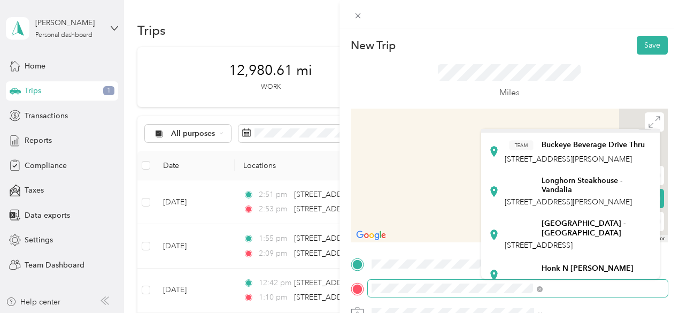
scroll to position [511, 0]
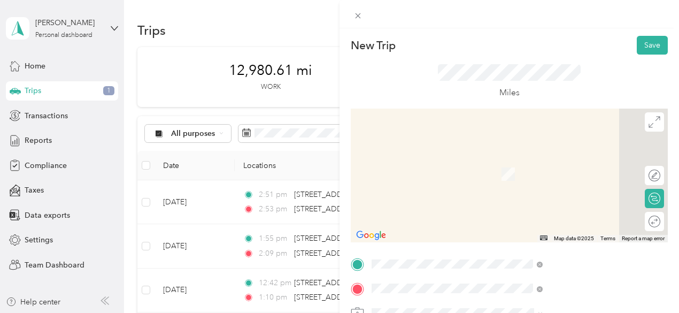
click at [574, 147] on span "6412 Rolling Hills Drive Fort Wayne, Indiana 46804, United States" at bounding box center [578, 143] width 147 height 19
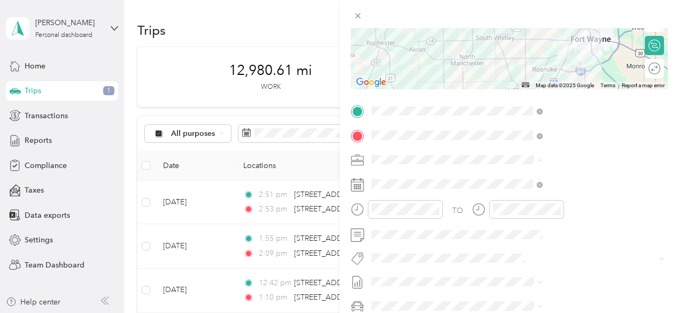
scroll to position [160, 0]
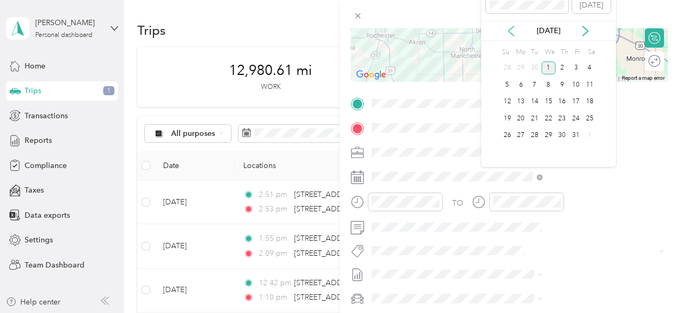
click at [509, 30] on icon at bounding box center [511, 31] width 5 height 10
click at [551, 89] on div "10" at bounding box center [549, 84] width 14 height 13
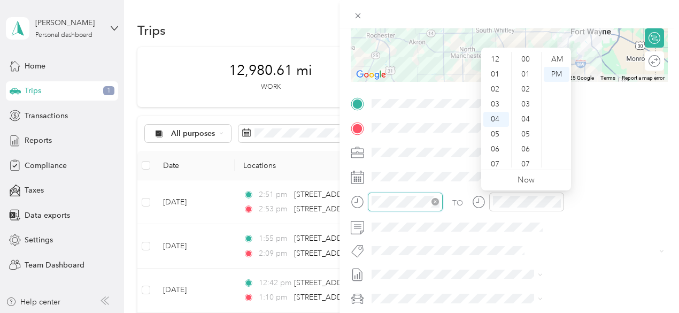
scroll to position [569, 0]
click at [496, 165] on div "11" at bounding box center [496, 164] width 26 height 15
click at [524, 89] on div "40" at bounding box center [527, 89] width 26 height 15
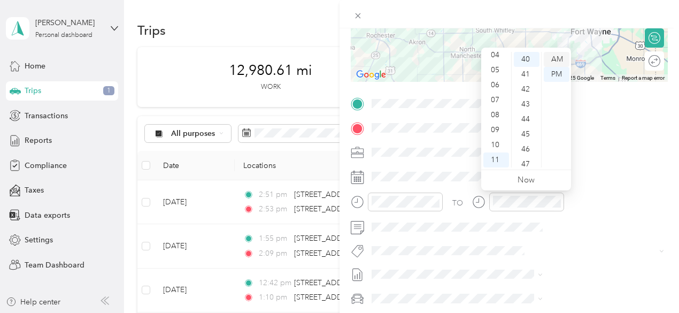
click at [560, 61] on div "AM" at bounding box center [557, 59] width 26 height 15
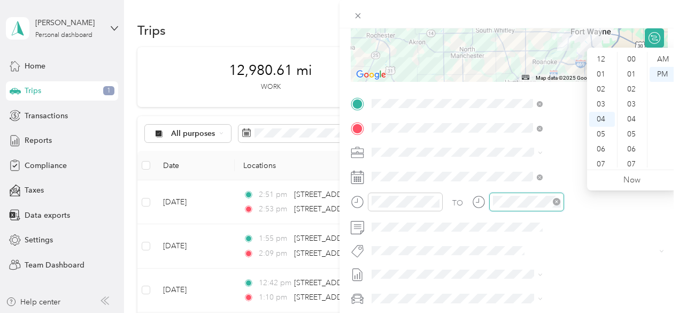
scroll to position [569, 0]
click at [604, 161] on div "11" at bounding box center [602, 164] width 26 height 15
click at [630, 163] on div "45" at bounding box center [633, 164] width 26 height 15
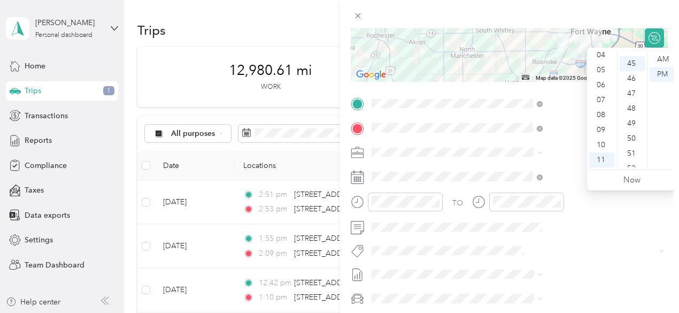
scroll to position [674, 0]
click at [661, 60] on div "AM" at bounding box center [663, 59] width 26 height 15
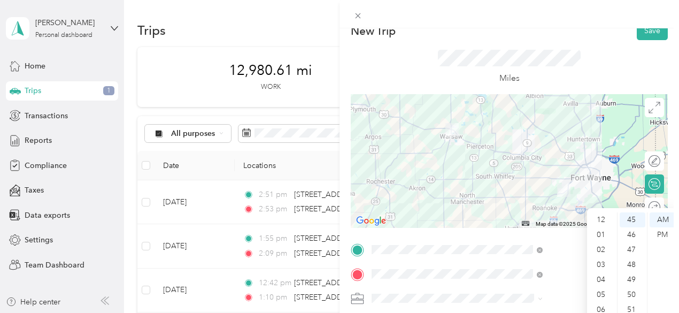
scroll to position [0, 0]
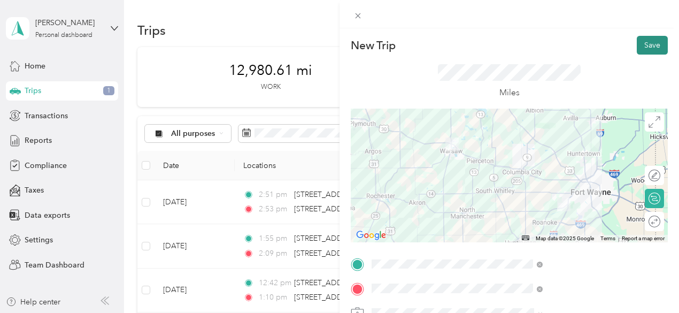
click at [638, 43] on button "Save" at bounding box center [652, 45] width 31 height 19
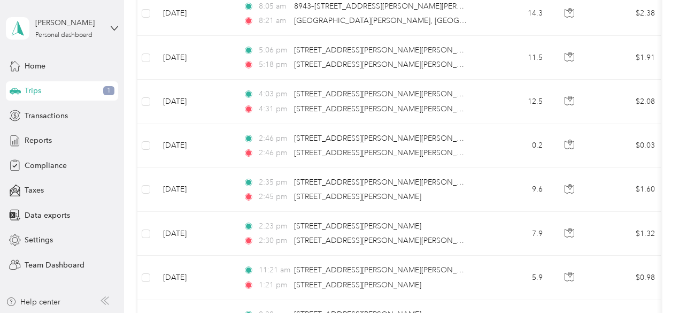
scroll to position [1551, 0]
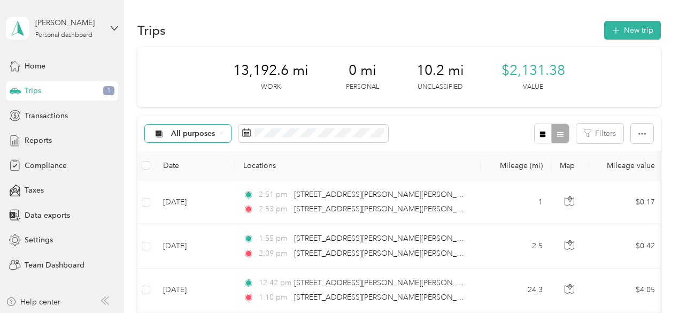
click at [220, 134] on icon at bounding box center [221, 134] width 3 height 2
click at [195, 168] on span "Unclassified" at bounding box center [226, 171] width 109 height 11
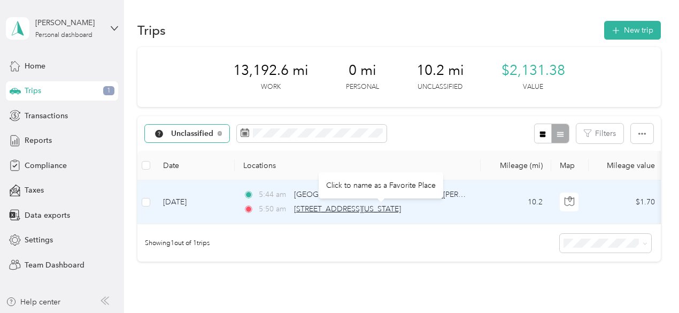
drag, startPoint x: 498, startPoint y: 204, endPoint x: 412, endPoint y: 205, distance: 86.6
click at [412, 205] on tr "[DATE] 5:44 am [GEOGRAPHIC_DATA], [STREET_ADDRESS][PERSON_NAME][US_STATE] 5:50 …" at bounding box center [580, 202] width 886 height 44
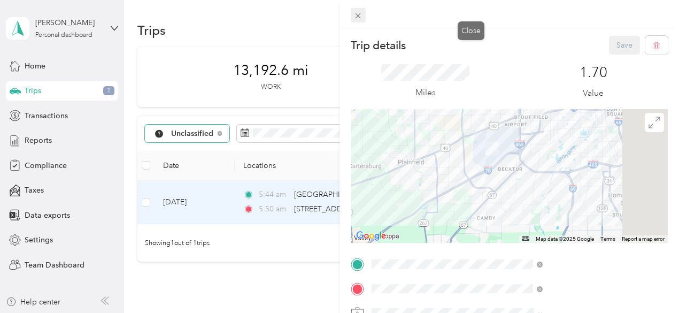
click at [363, 17] on icon at bounding box center [357, 15] width 9 height 9
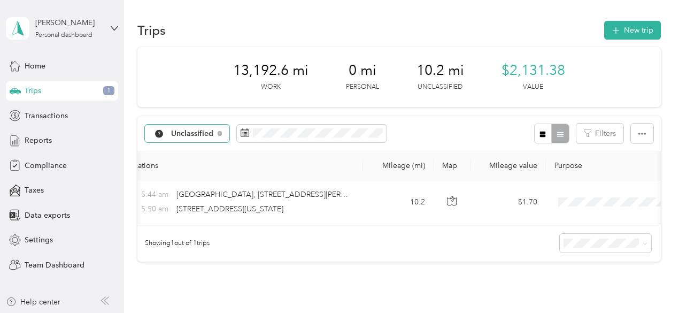
scroll to position [0, 117]
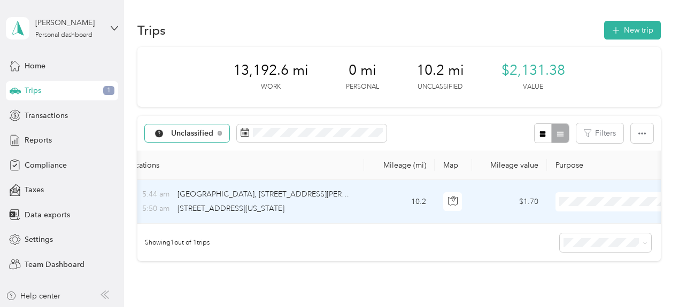
click at [607, 222] on li "Cavalier Distributing Company" at bounding box center [618, 221] width 143 height 19
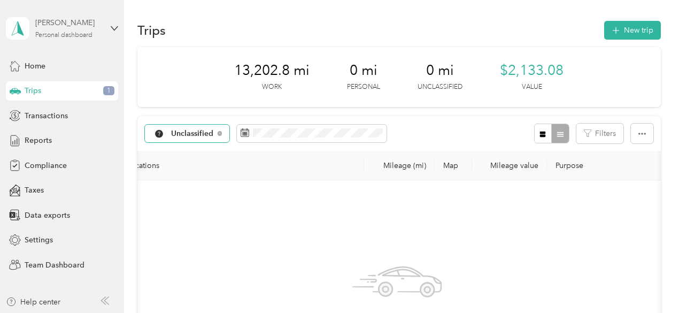
click at [84, 32] on div "Personal dashboard" at bounding box center [63, 35] width 57 height 6
click at [53, 94] on div "Team dashboard Personal dashboard Log out" at bounding box center [178, 112] width 331 height 67
click at [79, 39] on div "Personal dashboard" at bounding box center [63, 35] width 57 height 6
click at [79, 87] on div "Team dashboard" at bounding box center [178, 88] width 331 height 19
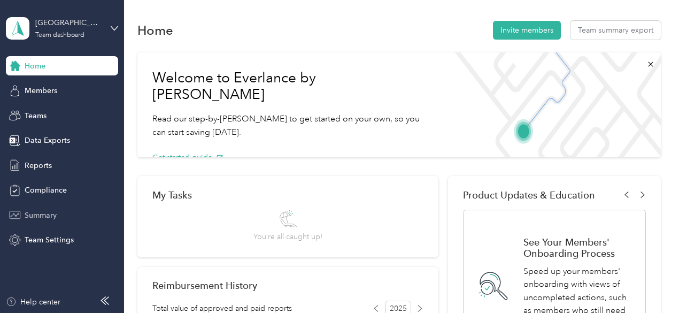
click at [41, 216] on span "Summary" at bounding box center [41, 215] width 32 height 11
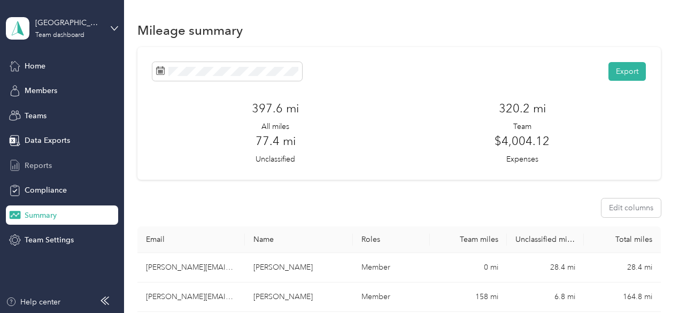
click at [36, 165] on span "Reports" at bounding box center [38, 165] width 27 height 11
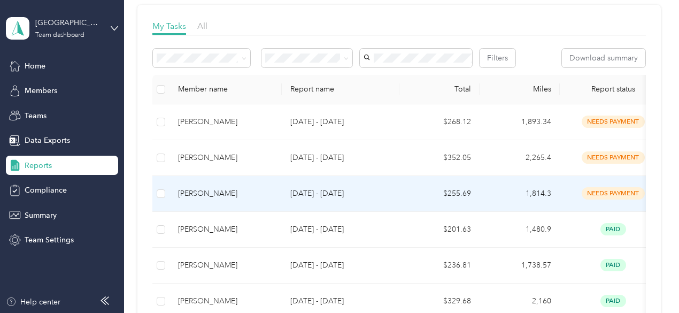
scroll to position [160, 0]
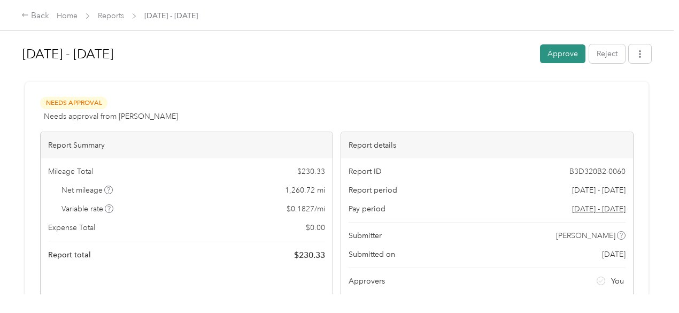
click at [565, 53] on button "Approve" at bounding box center [562, 53] width 45 height 19
